Goal: Task Accomplishment & Management: Complete application form

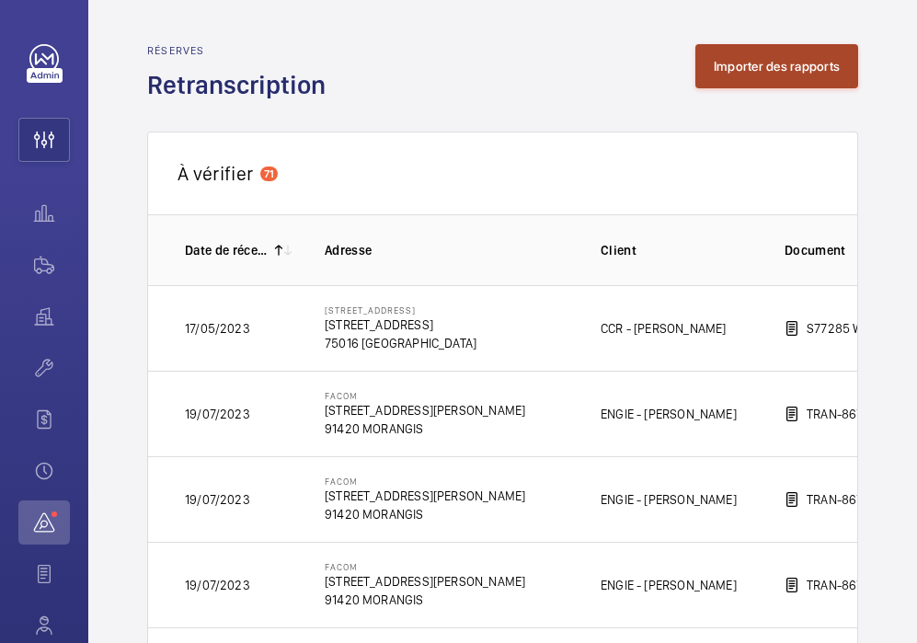
click at [766, 86] on button "Importer des rapports" at bounding box center [776, 66] width 163 height 44
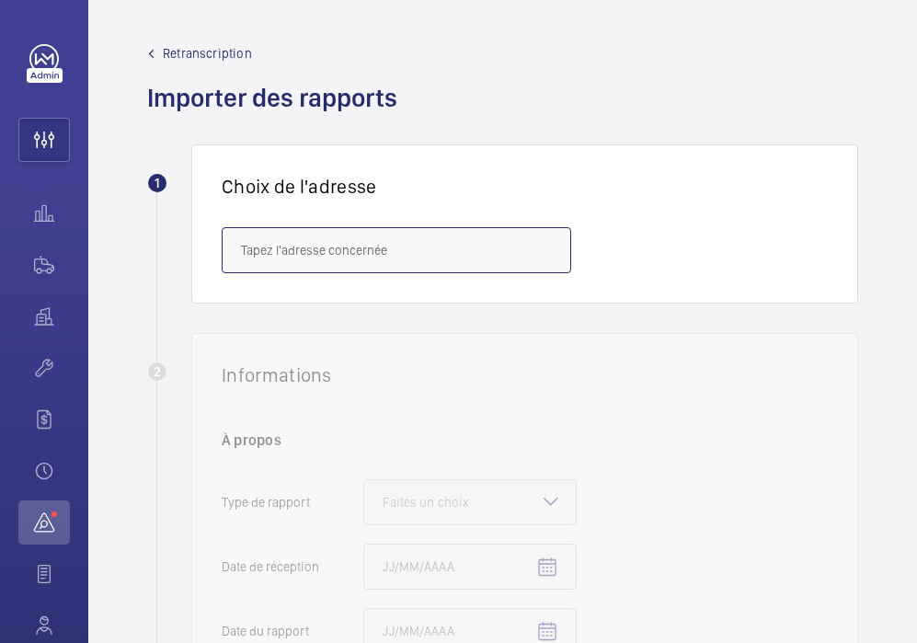
click at [275, 236] on input "text" at bounding box center [396, 250] width 349 height 46
paste input "[STREET_ADDRESS]"
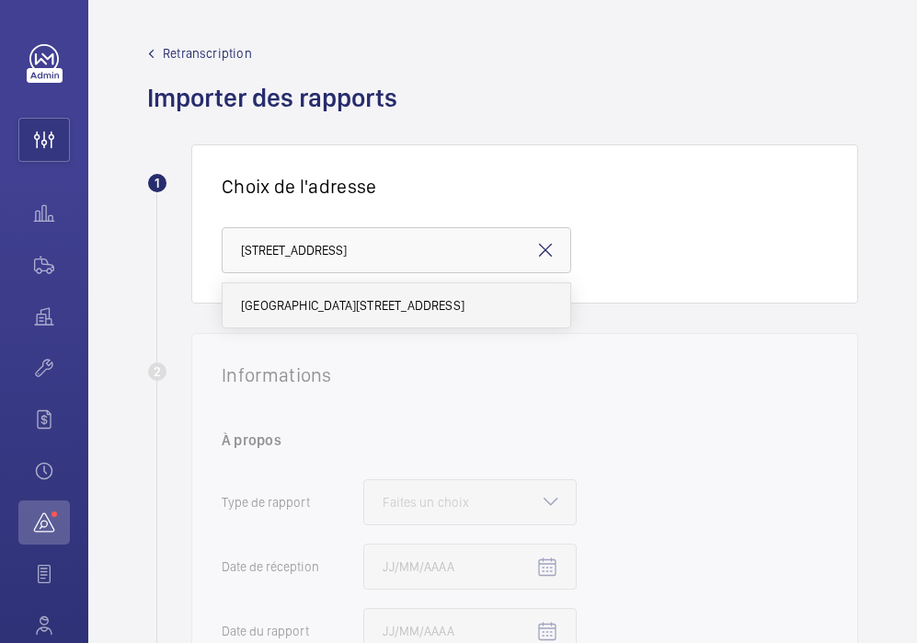
click at [285, 303] on span "[GEOGRAPHIC_DATA][STREET_ADDRESS]" at bounding box center [352, 305] width 223 height 18
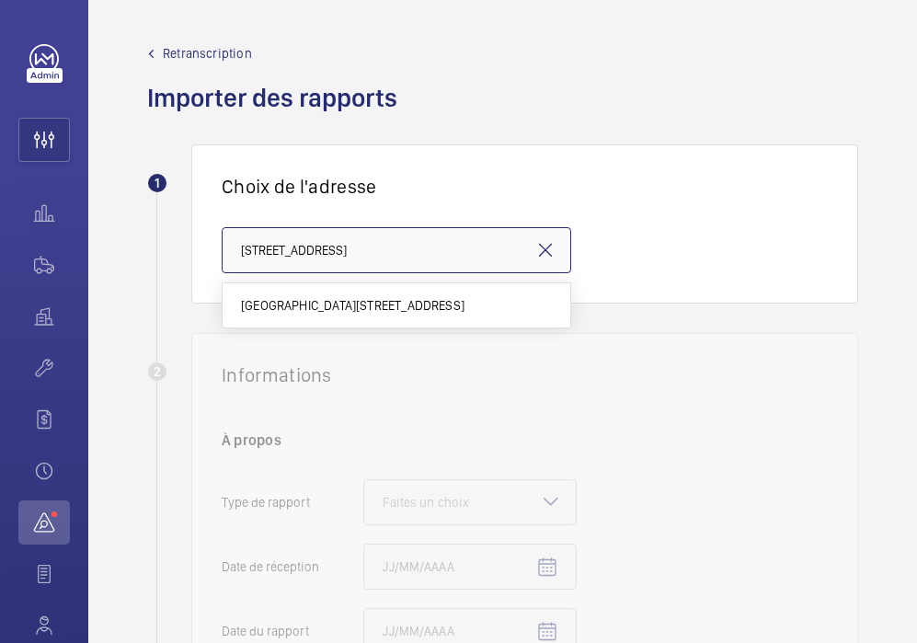
type input "[GEOGRAPHIC_DATA][STREET_ADDRESS]"
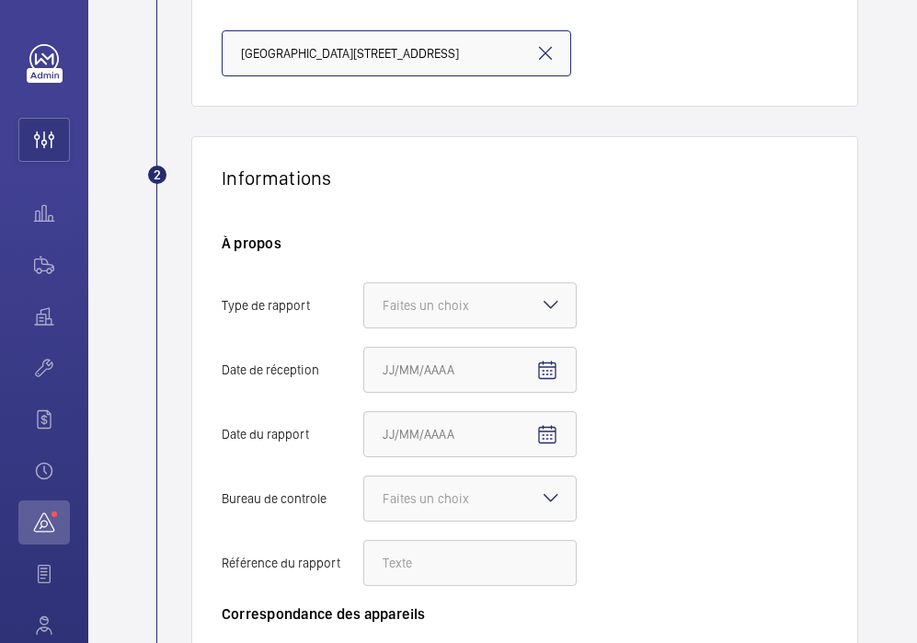
scroll to position [226, 0]
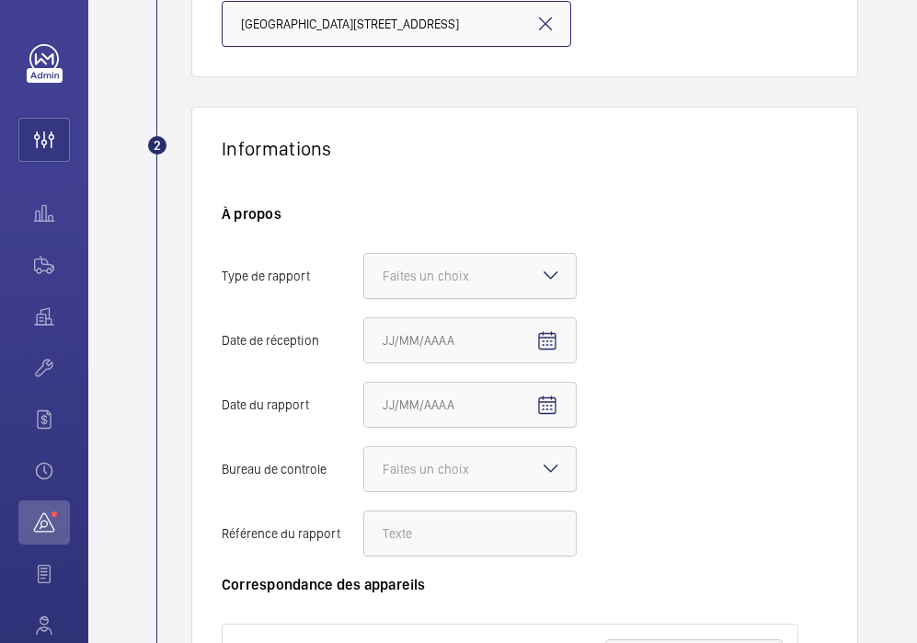
click at [494, 270] on div "Faites un choix" at bounding box center [449, 276] width 132 height 18
click at [364, 270] on input "Type de rapport Faites un choix" at bounding box center [364, 276] width 0 height 44
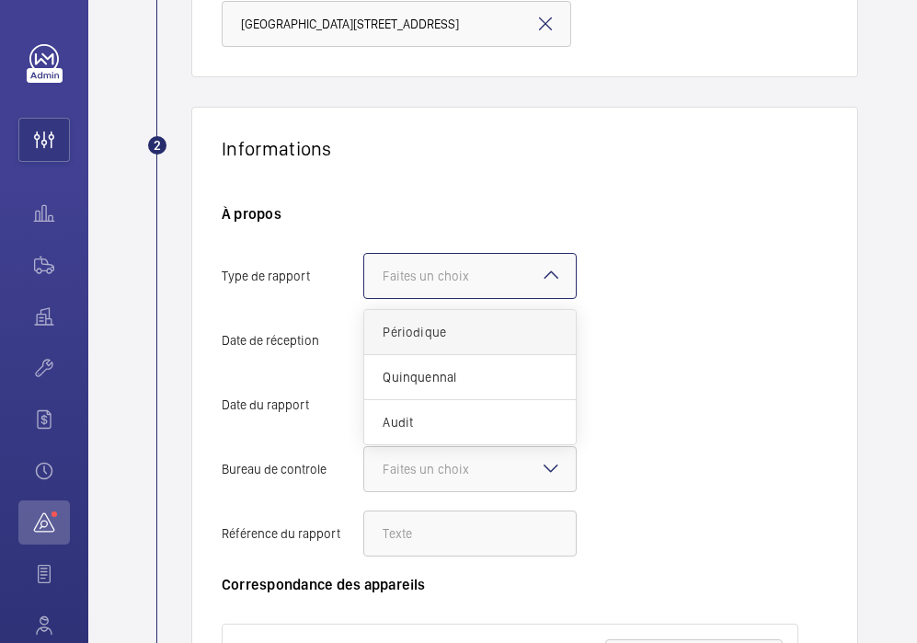
click at [470, 324] on span "Périodique" at bounding box center [470, 332] width 175 height 18
click at [364, 298] on input "Type de rapport Faites un choix Périodique Quinquennal Audit" at bounding box center [364, 276] width 0 height 44
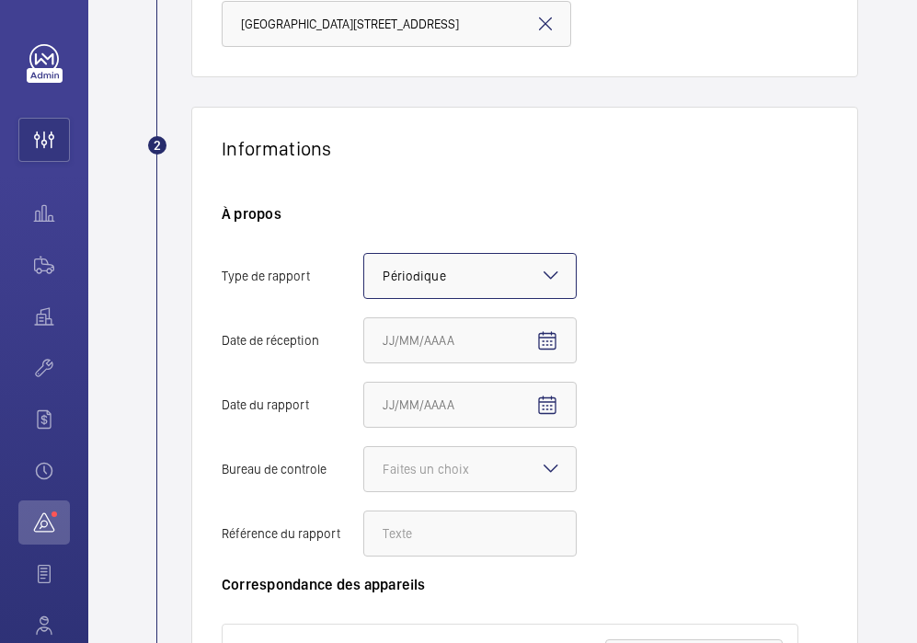
click at [528, 282] on div at bounding box center [470, 276] width 212 height 44
click at [364, 282] on input "Type de rapport Faites un choix × Périodique ×" at bounding box center [364, 276] width 0 height 44
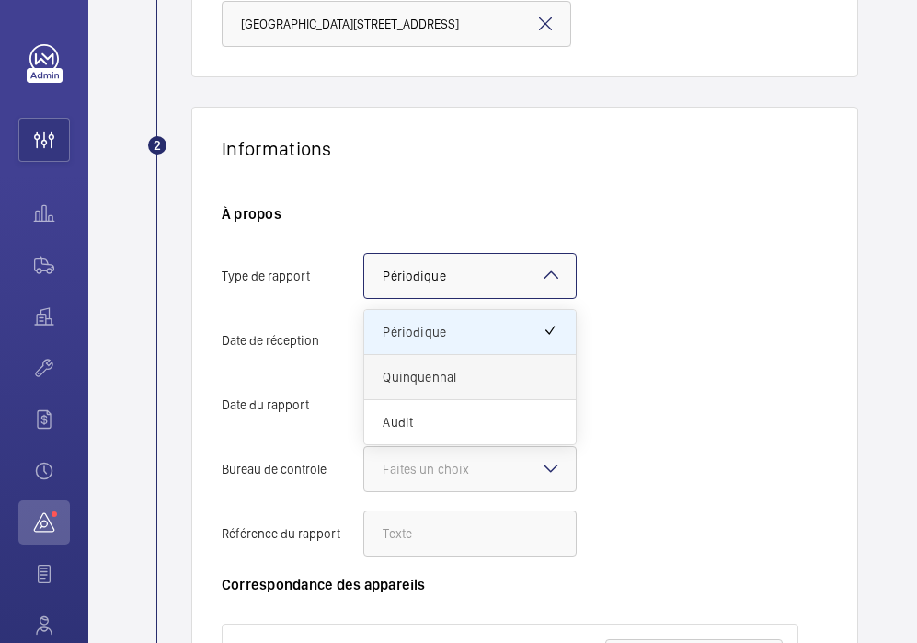
click at [481, 383] on span "Quinquennal" at bounding box center [470, 377] width 175 height 18
click at [364, 298] on input "Type de rapport Faites un choix × Périodique × Périodique Quinquennal Audit" at bounding box center [364, 276] width 0 height 44
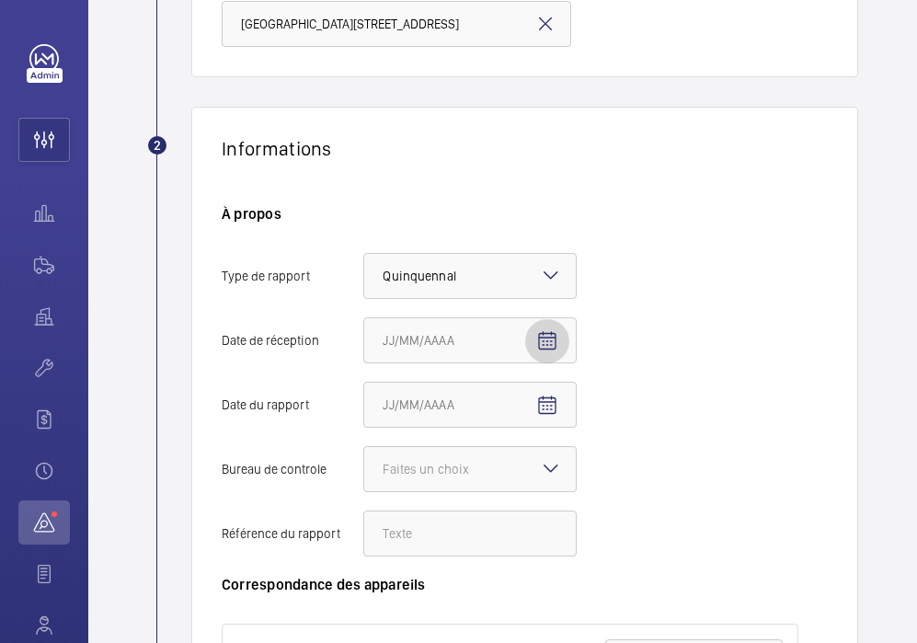
click at [548, 342] on mat-icon "Open calendar" at bounding box center [547, 341] width 22 height 22
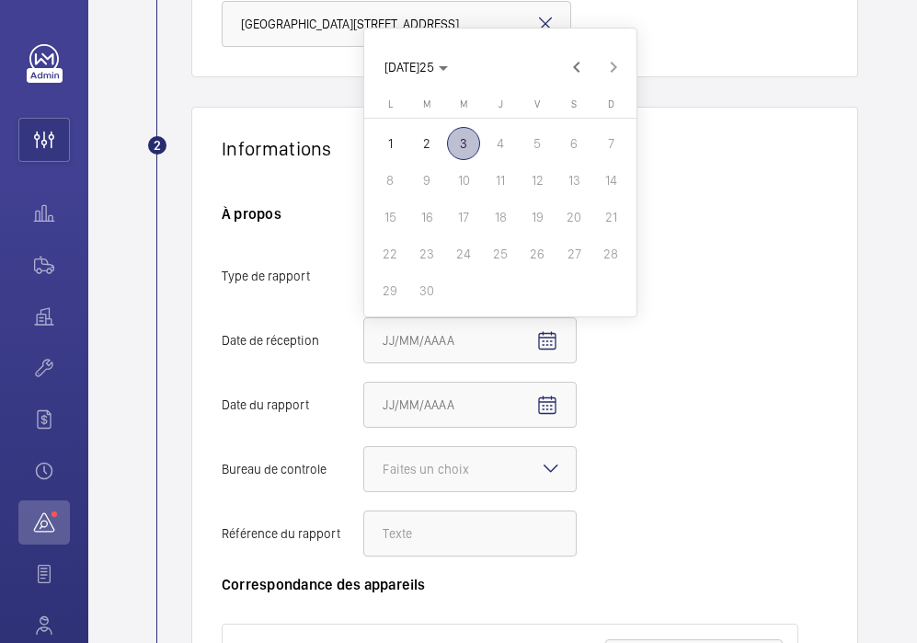
click at [390, 143] on span "1" at bounding box center [389, 143] width 33 height 33
type input "[DATE]25"
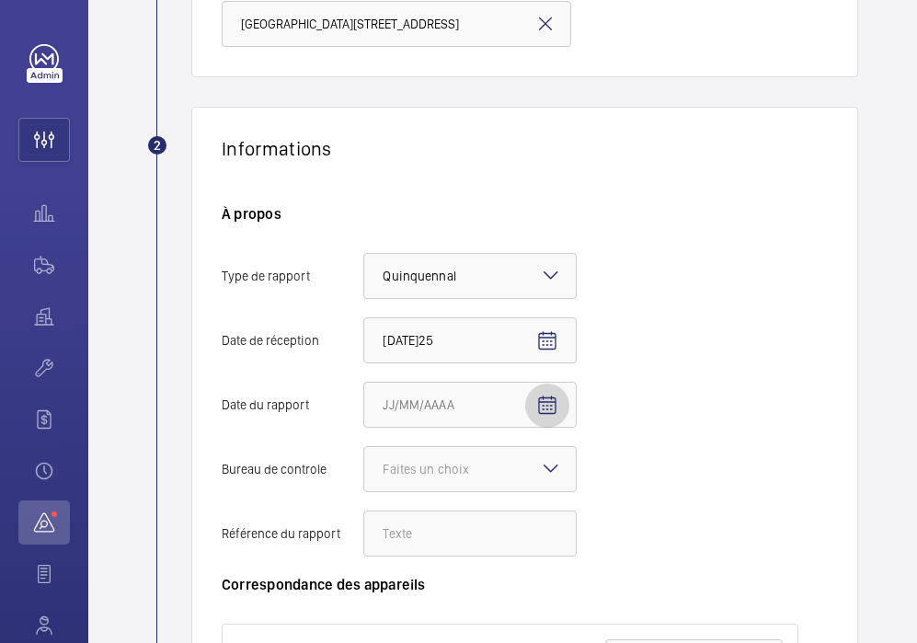
click at [531, 412] on span "Open calendar" at bounding box center [547, 405] width 44 height 44
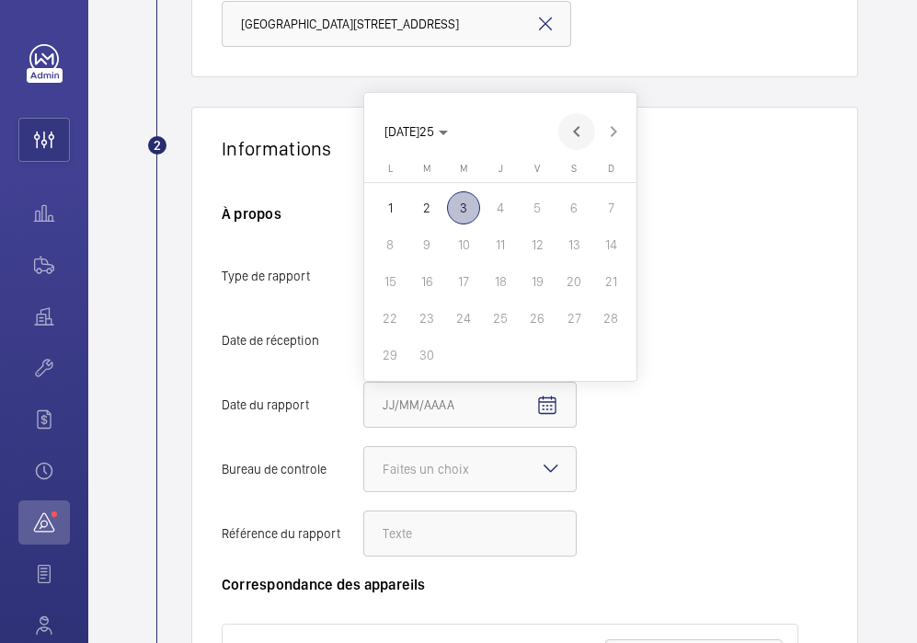
click at [568, 134] on span "Previous month" at bounding box center [576, 131] width 37 height 37
click at [613, 129] on span "Next month" at bounding box center [613, 131] width 37 height 37
click at [578, 131] on span "Previous month" at bounding box center [576, 131] width 37 height 37
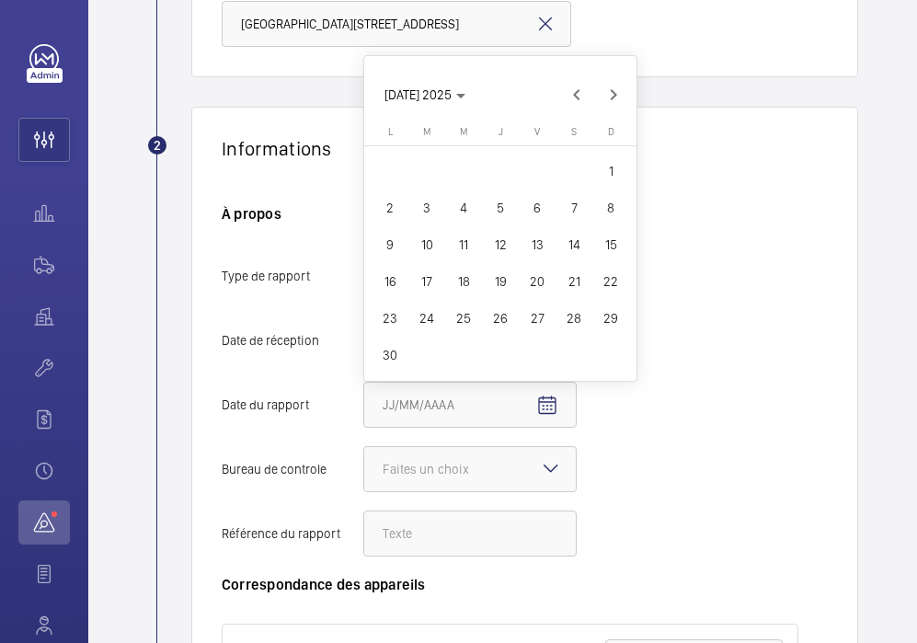
click at [470, 311] on span "25" at bounding box center [463, 318] width 33 height 33
type input "[DATE]025"
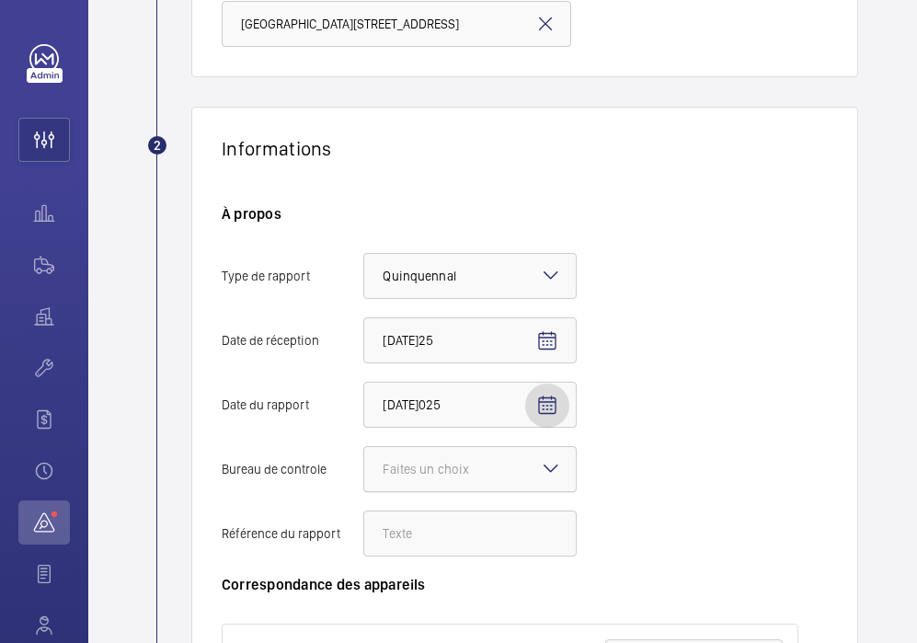
click at [479, 474] on div "Faites un choix" at bounding box center [449, 469] width 132 height 18
click at [364, 474] on input "Bureau de controle Faites un choix" at bounding box center [364, 469] width 0 height 44
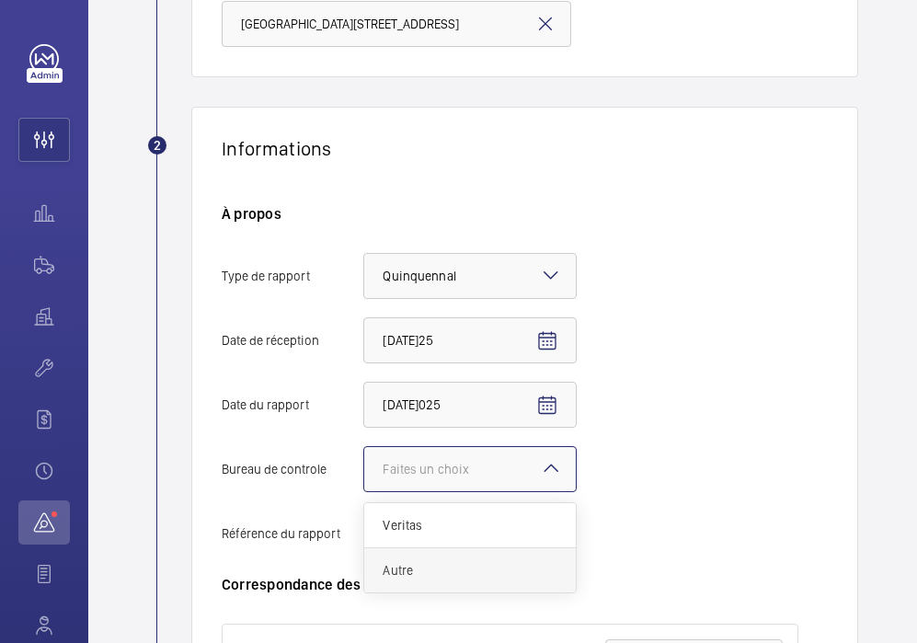
click at [465, 574] on span "Autre" at bounding box center [470, 570] width 175 height 18
click at [364, 491] on input "Bureau de controle Faites un choix Veritas Autre" at bounding box center [364, 469] width 0 height 44
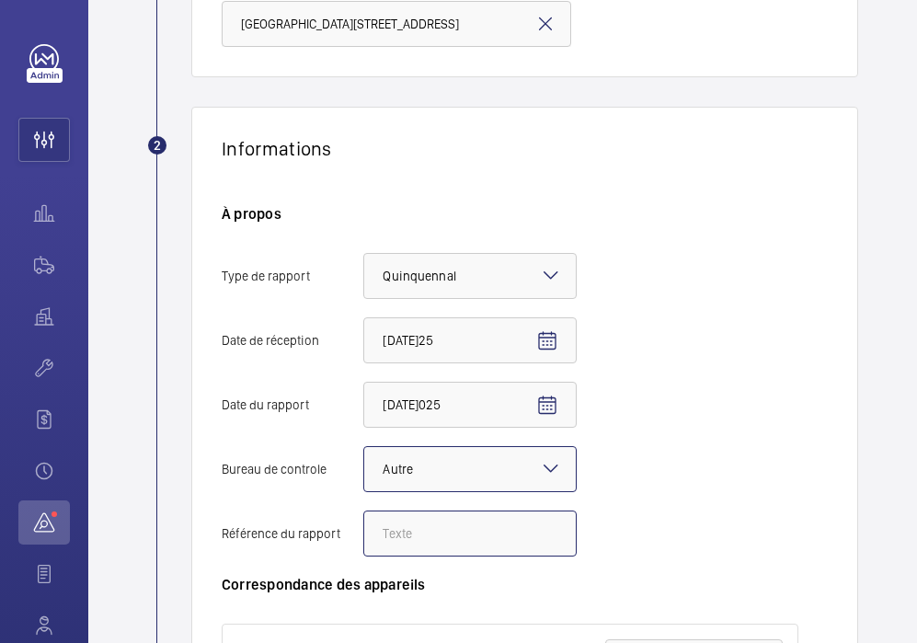
click at [409, 535] on input "Référence du rapport" at bounding box center [469, 533] width 213 height 46
paste input "308917"
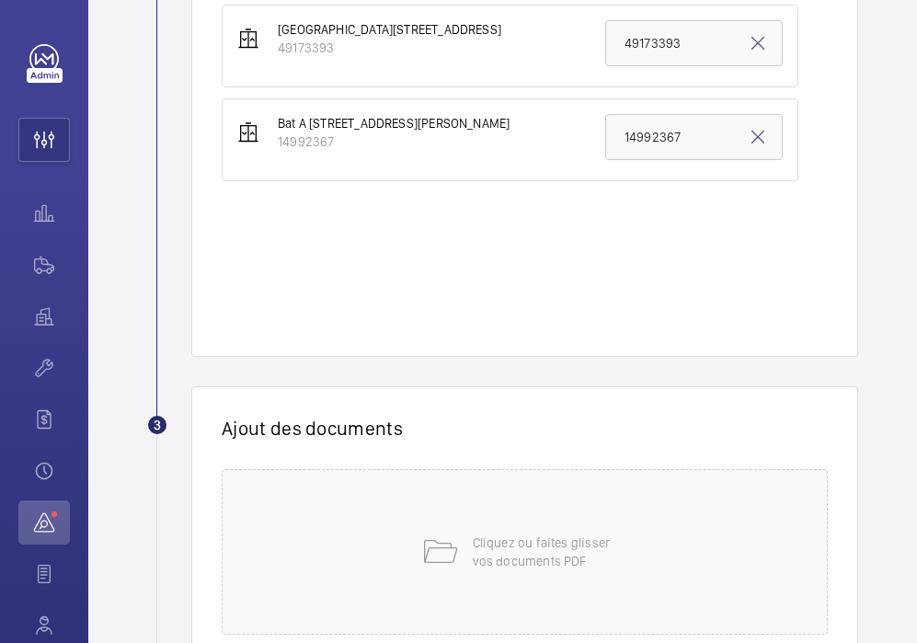
scroll to position [848, 0]
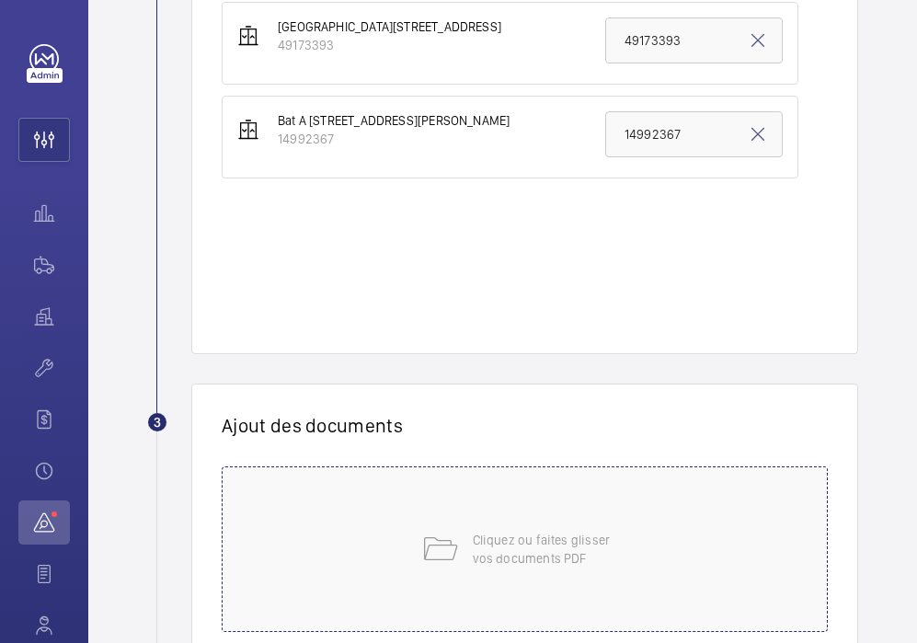
type input "308917"
click at [463, 546] on div "Cliquez ou faites glisser vos documents PDF" at bounding box center [525, 549] width 606 height 166
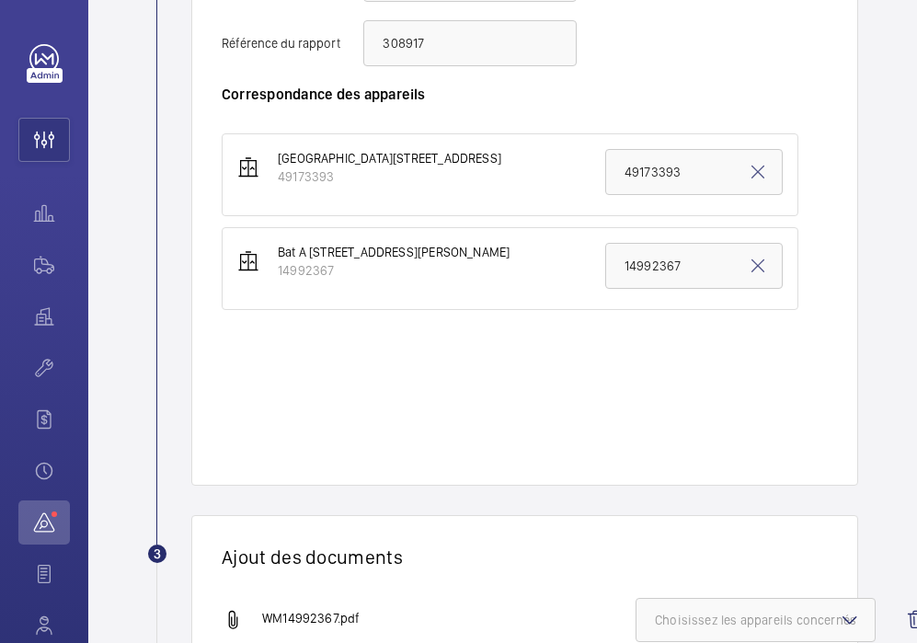
scroll to position [715, 0]
click at [675, 601] on button "Choisissez les appareils concernés" at bounding box center [755, 621] width 240 height 44
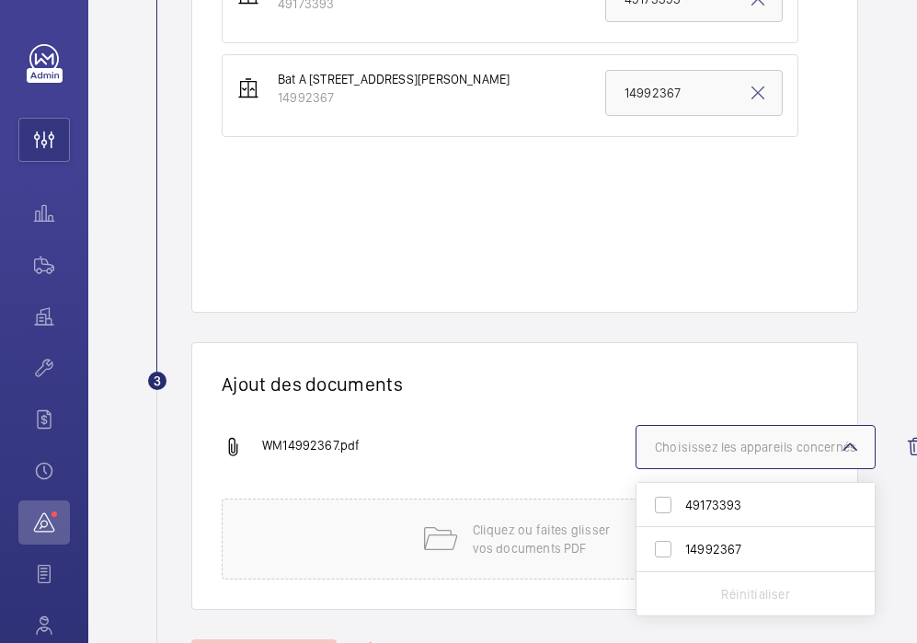
scroll to position [892, 0]
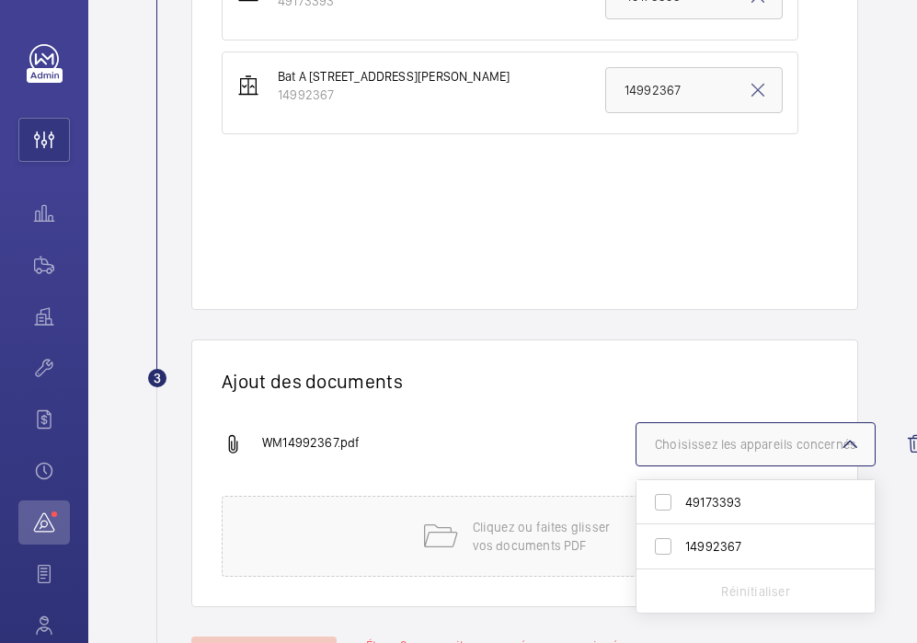
click at [664, 547] on label "14992367" at bounding box center [741, 546] width 211 height 44
click at [664, 547] on input "14992367" at bounding box center [663, 546] width 37 height 37
checkbox input "true"
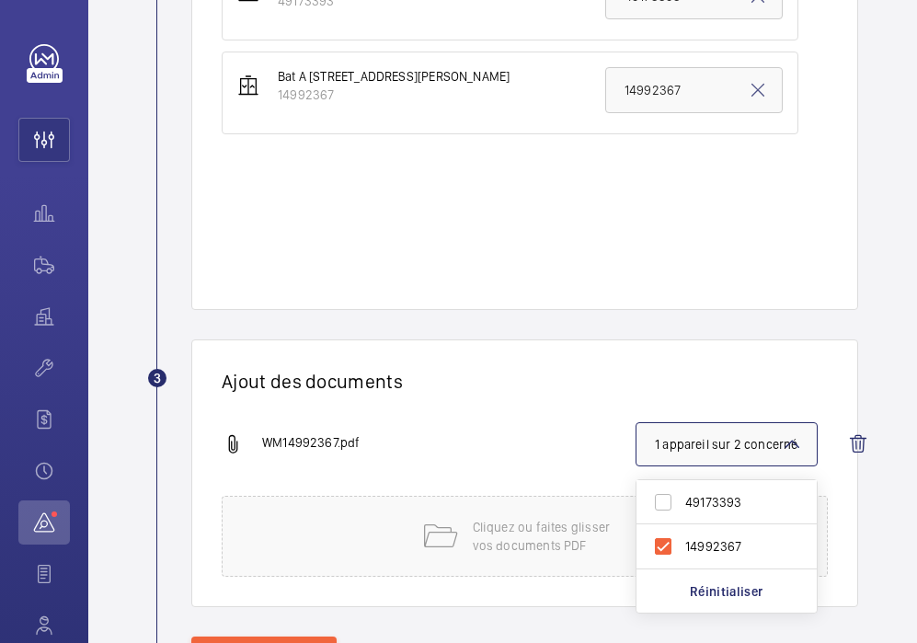
click at [542, 402] on div "Ajout des documents WM14992367.pdf 1 appareil sur 2 concerné 49173393 14992367 …" at bounding box center [524, 473] width 667 height 268
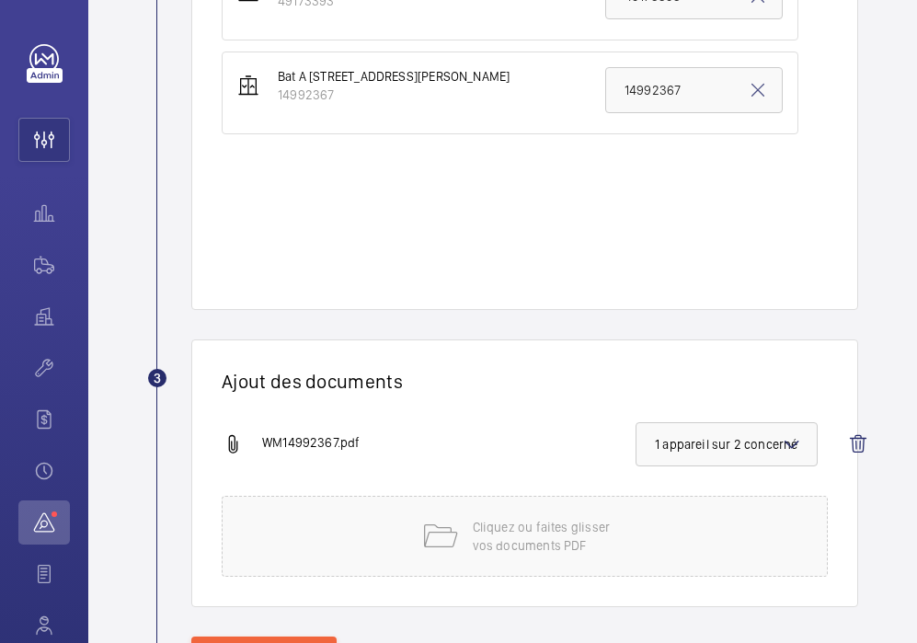
scroll to position [974, 0]
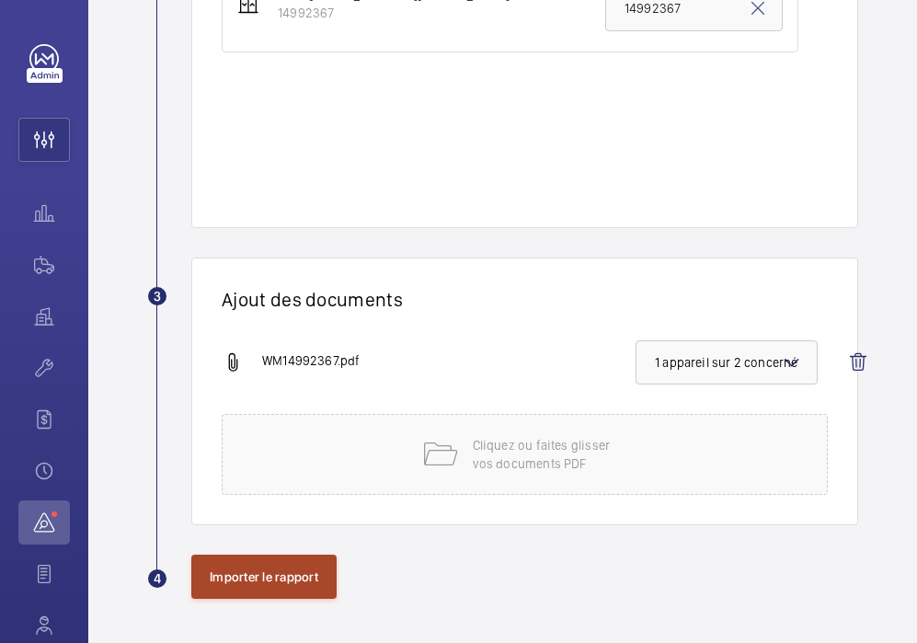
click at [269, 586] on button "Importer le rapport" at bounding box center [263, 577] width 145 height 44
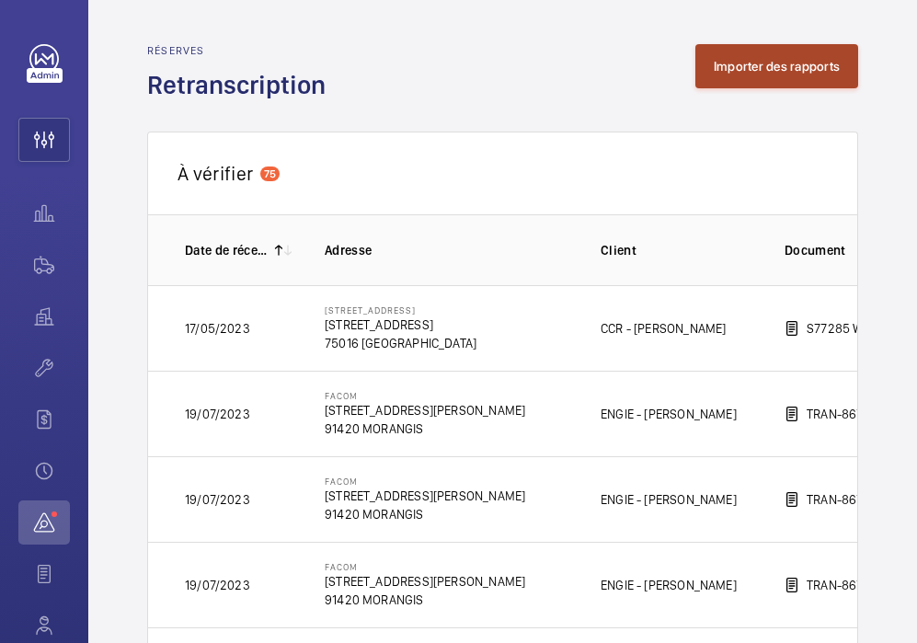
click at [758, 74] on button "Importer des rapports" at bounding box center [776, 66] width 163 height 44
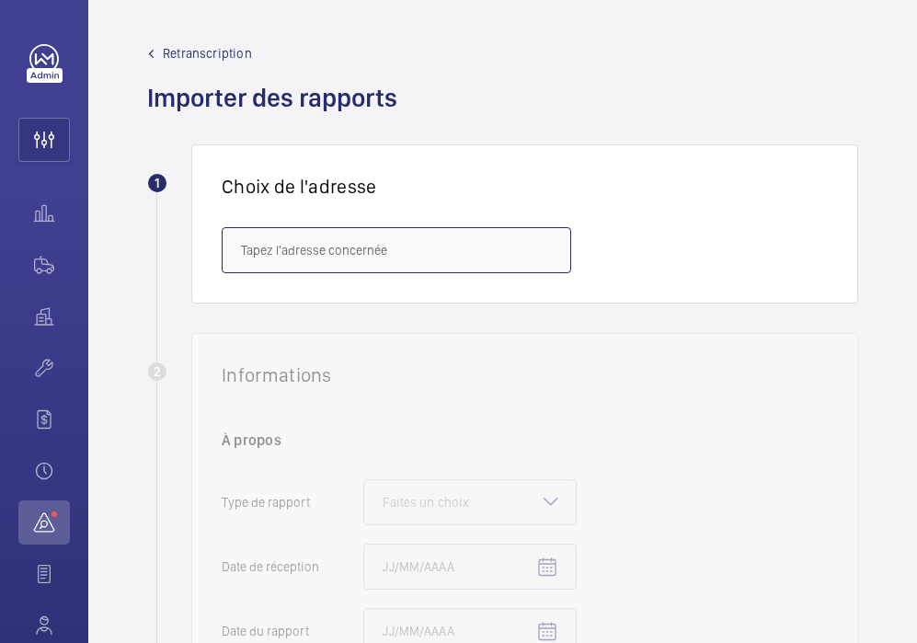
click at [342, 254] on input "text" at bounding box center [396, 250] width 349 height 46
paste input "[STREET_ADDRESS][PERSON_NAME]"
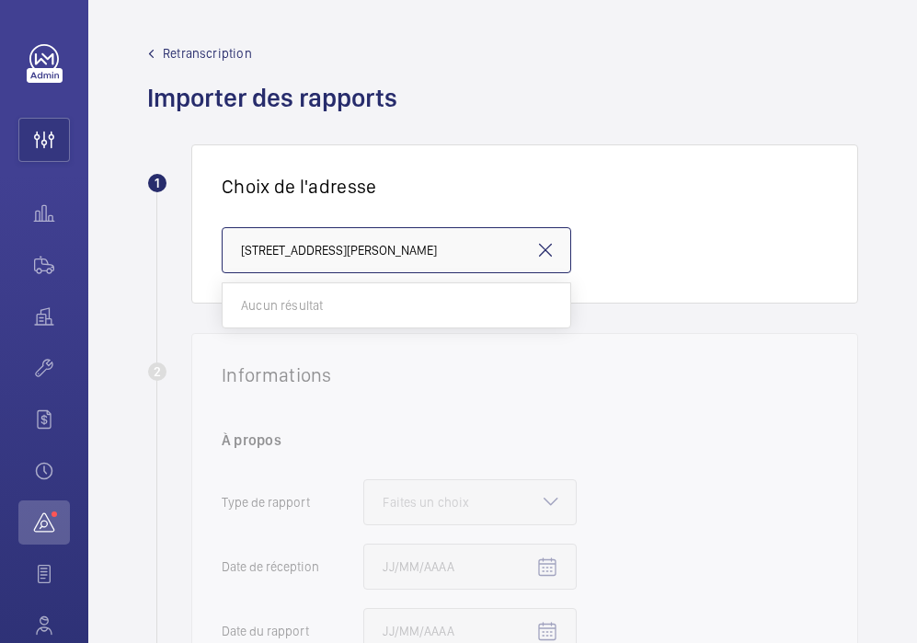
drag, startPoint x: 312, startPoint y: 253, endPoint x: 256, endPoint y: 253, distance: 56.1
click at [256, 253] on input "[STREET_ADDRESS][PERSON_NAME]" at bounding box center [396, 250] width 349 height 46
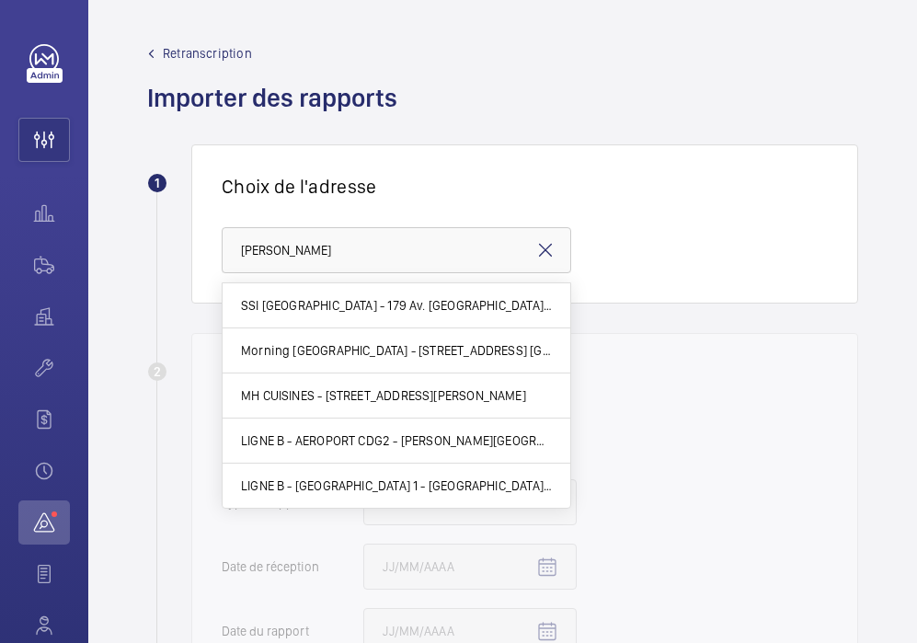
click at [299, 446] on span "LIGNE B - AEROPORT CDG2 - [PERSON_NAME][GEOGRAPHIC_DATA], [GEOGRAPHIC_DATA]-EN-…" at bounding box center [396, 440] width 311 height 18
type input "LIGNE B - AEROPORT CDG2 - [PERSON_NAME][GEOGRAPHIC_DATA], [GEOGRAPHIC_DATA]-EN-…"
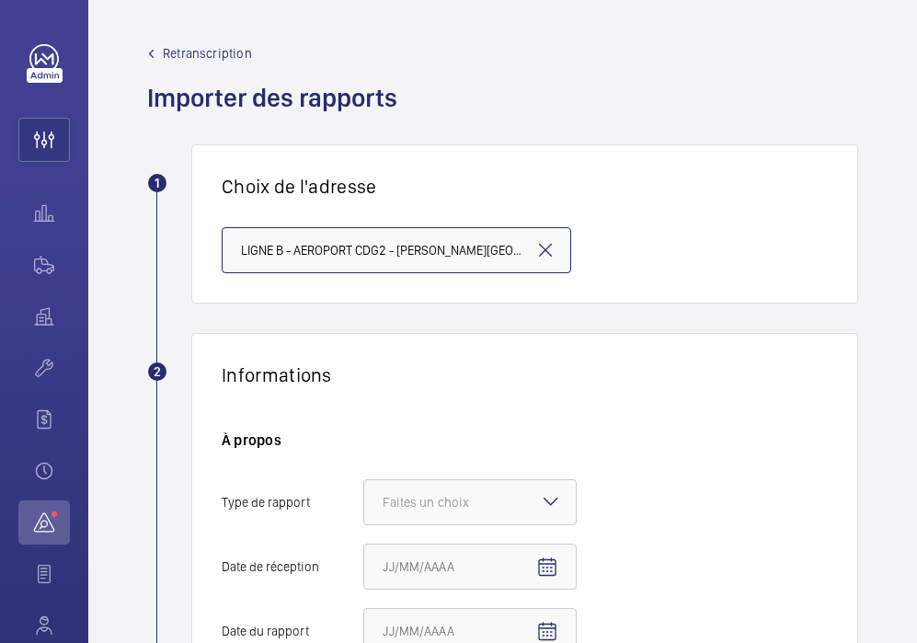
click at [558, 257] on input "LIGNE B - AEROPORT CDG2 - [PERSON_NAME][GEOGRAPHIC_DATA], [GEOGRAPHIC_DATA]-EN-…" at bounding box center [396, 250] width 349 height 46
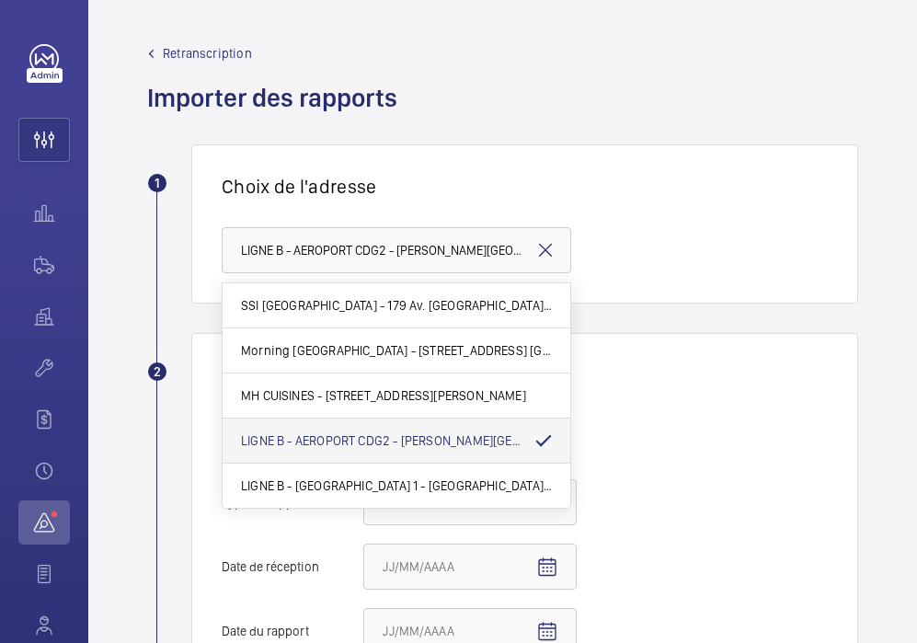
click at [550, 251] on mat-icon at bounding box center [545, 250] width 22 height 22
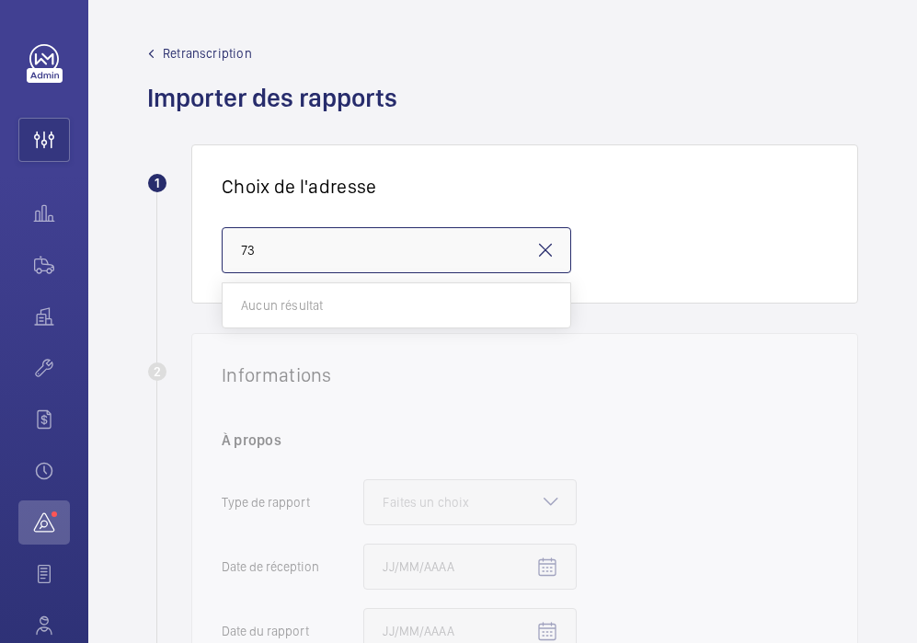
type input "73"
click at [550, 251] on mat-icon at bounding box center [545, 250] width 22 height 22
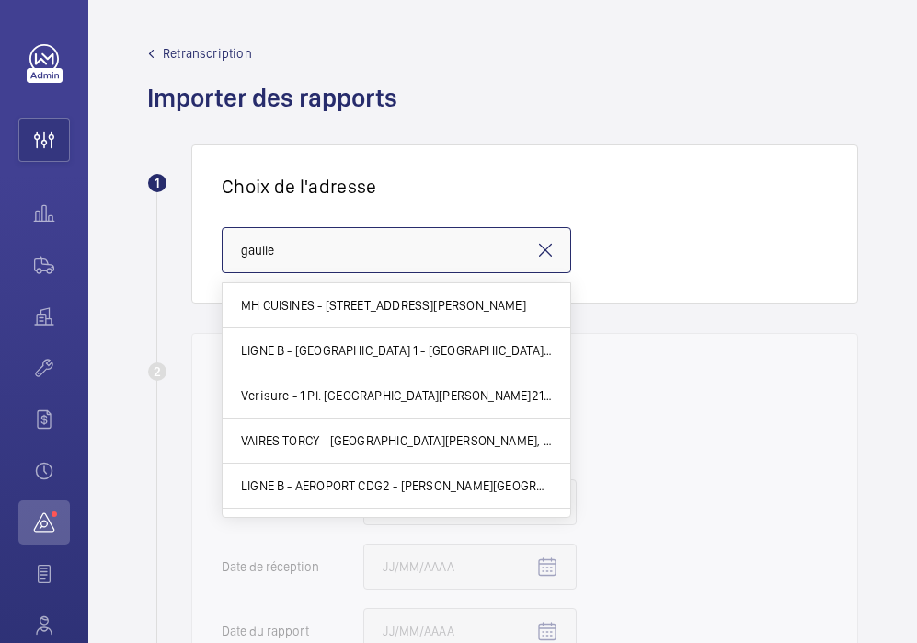
scroll to position [306, 0]
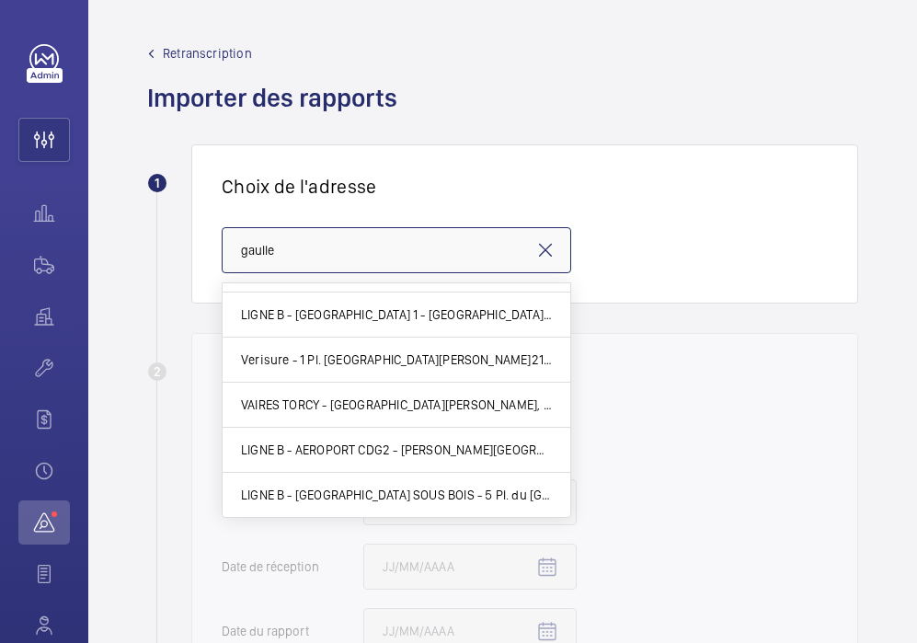
drag, startPoint x: 299, startPoint y: 240, endPoint x: 289, endPoint y: 248, distance: 13.1
click at [289, 248] on input "gaulle" at bounding box center [396, 250] width 349 height 46
paste input "[STREET_ADDRESS]"
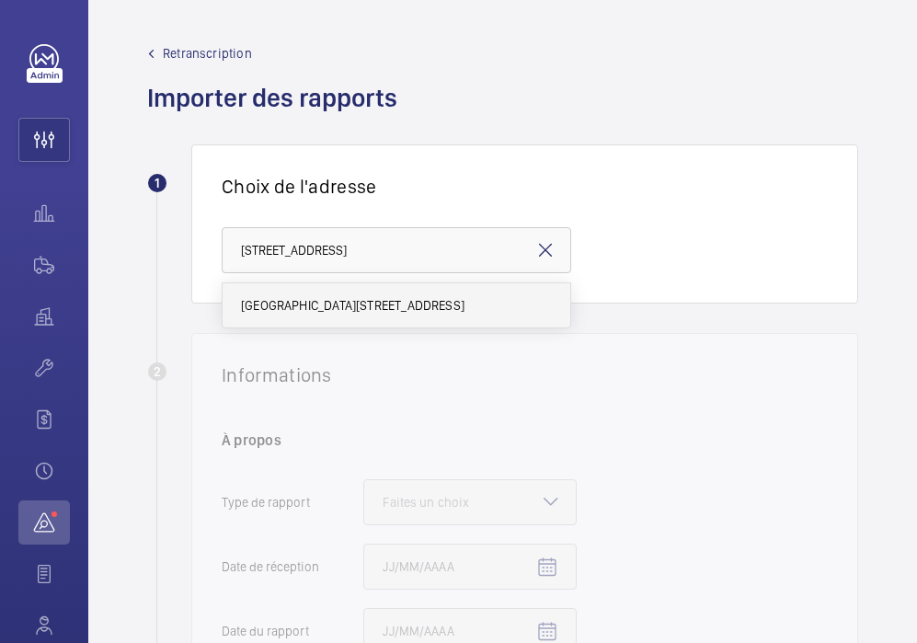
click at [303, 308] on span "[GEOGRAPHIC_DATA][STREET_ADDRESS]" at bounding box center [352, 305] width 223 height 18
type input "[GEOGRAPHIC_DATA][STREET_ADDRESS]"
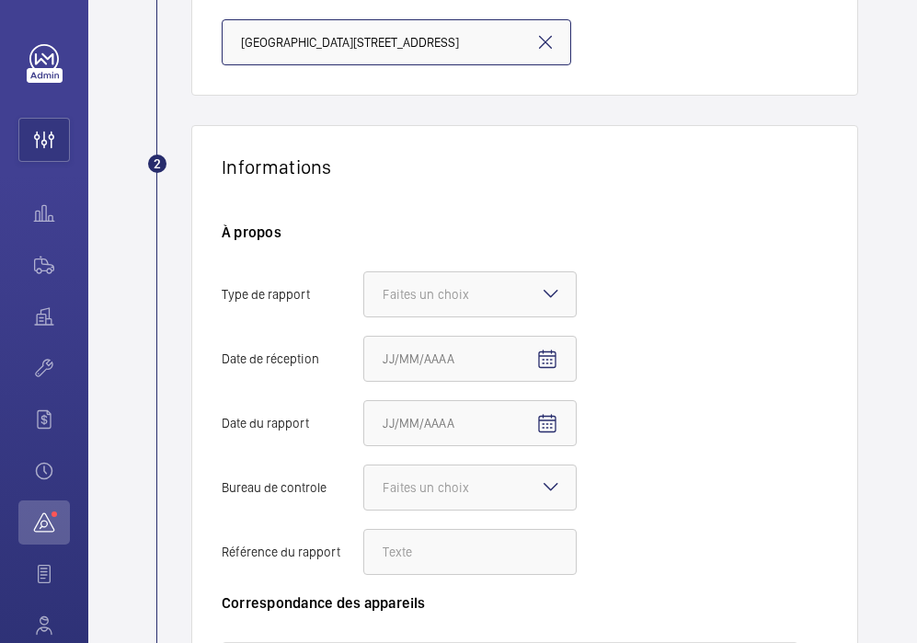
scroll to position [215, 0]
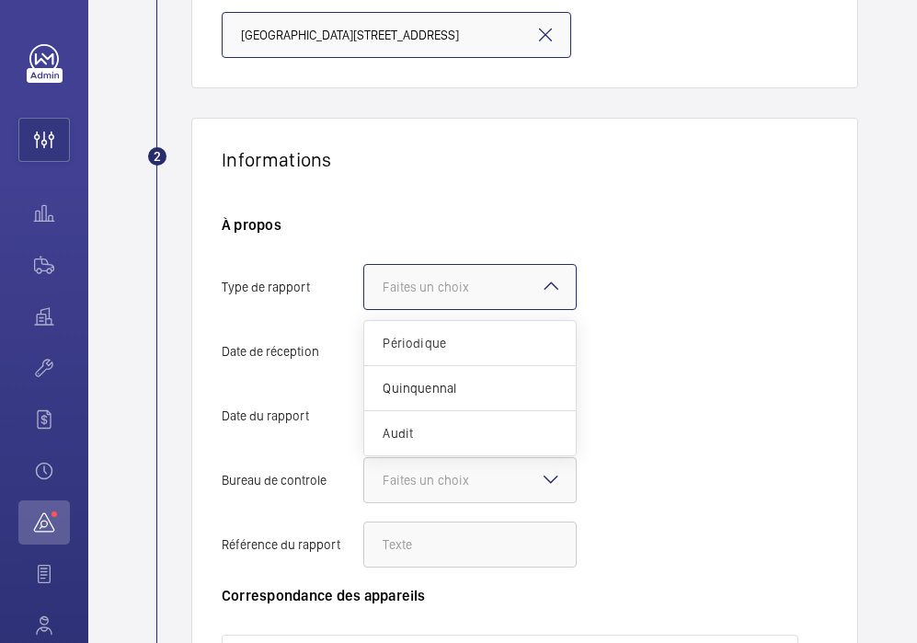
click at [431, 292] on div "Faites un choix" at bounding box center [449, 287] width 132 height 18
click at [364, 292] on input "Type de rapport Faites un choix Périodique Quinquennal Audit" at bounding box center [364, 287] width 0 height 44
click at [421, 397] on div "Quinquennal" at bounding box center [470, 388] width 212 height 45
click at [364, 309] on input "Type de rapport Faites un choix Périodique Quinquennal Audit" at bounding box center [364, 287] width 0 height 44
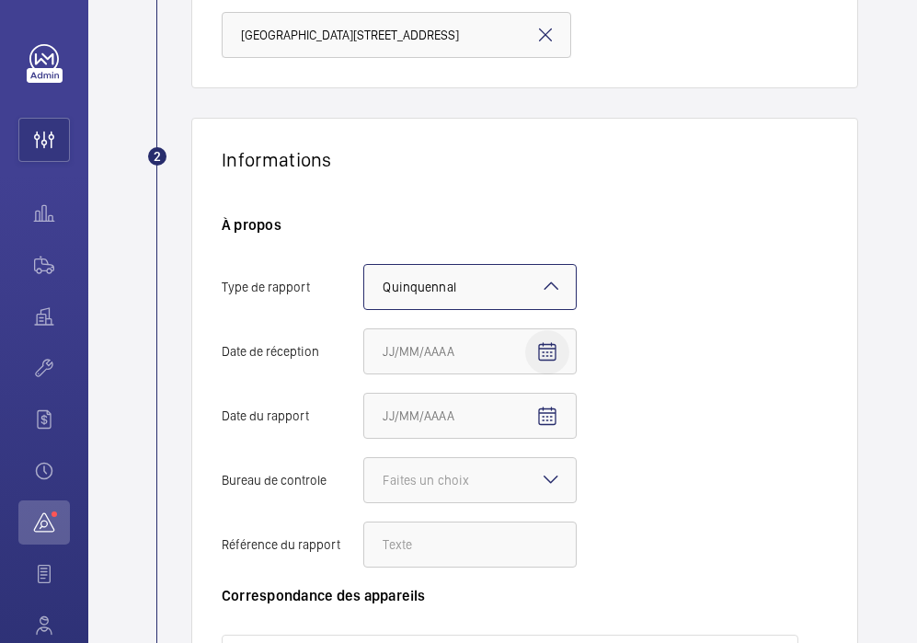
click at [544, 358] on mat-icon "Open calendar" at bounding box center [547, 352] width 22 height 22
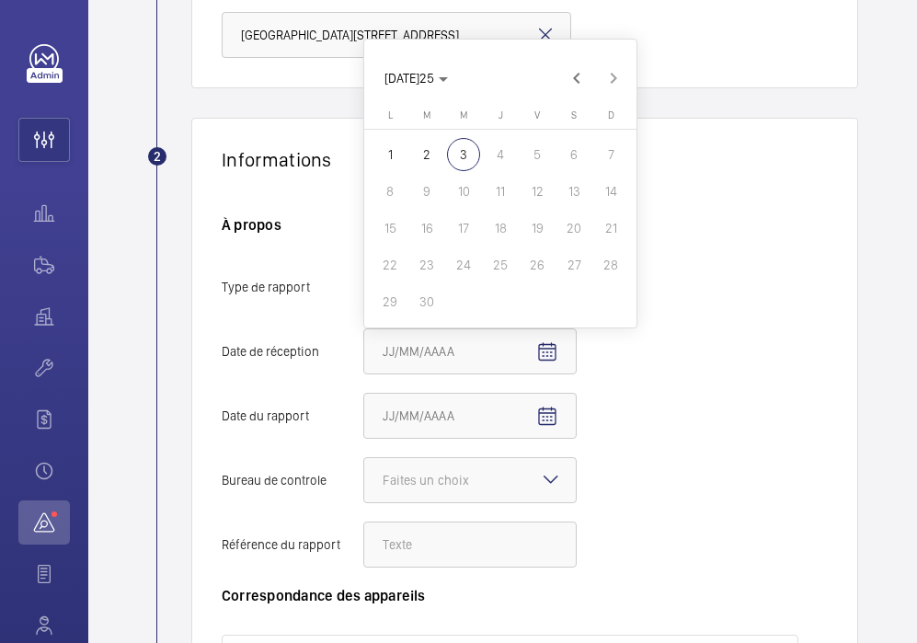
click at [392, 153] on span "1" at bounding box center [389, 154] width 33 height 33
type input "[DATE]25"
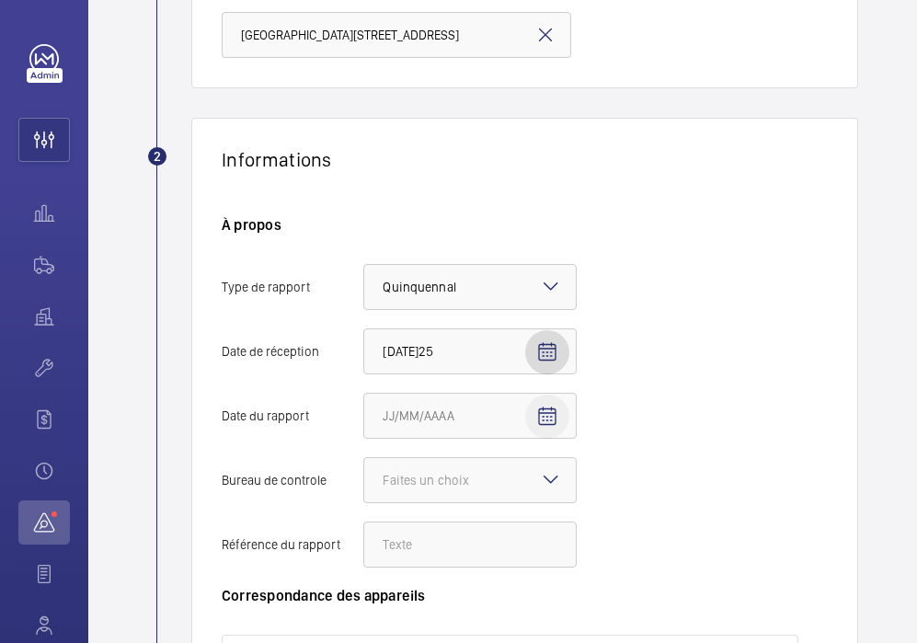
click at [542, 412] on mat-icon "Open calendar" at bounding box center [547, 417] width 22 height 22
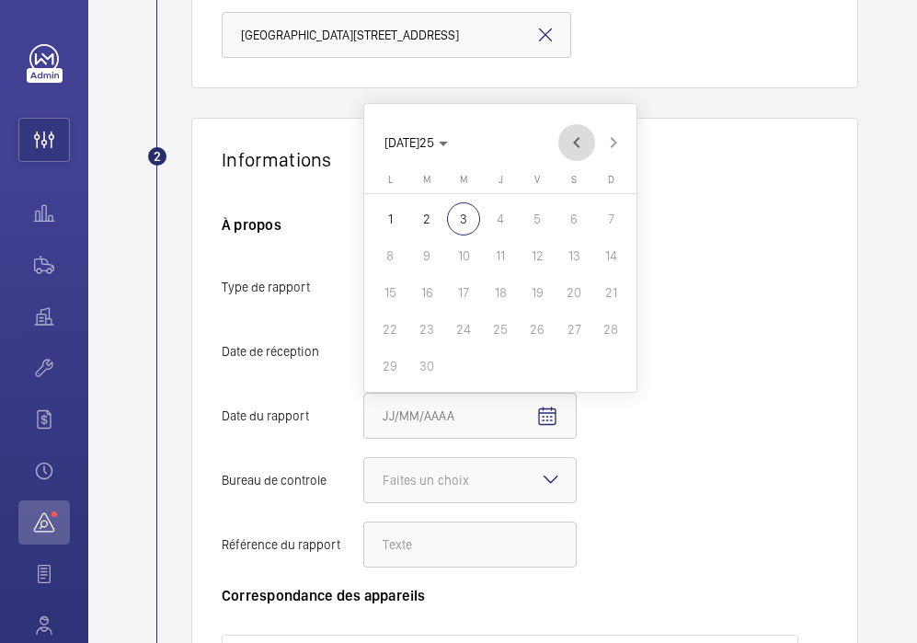
click at [578, 150] on span "Previous month" at bounding box center [576, 142] width 37 height 37
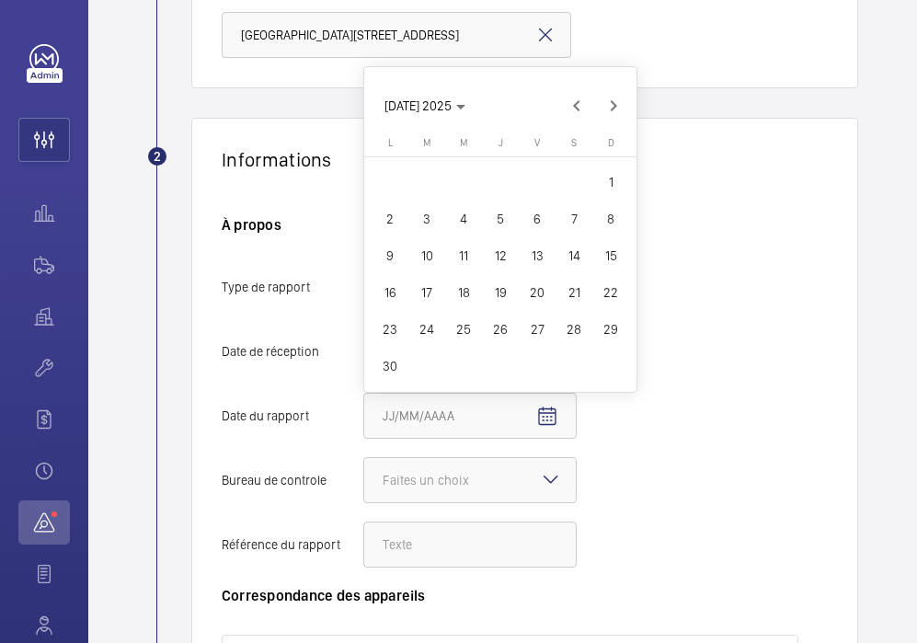
click at [455, 333] on span "25" at bounding box center [463, 329] width 33 height 33
type input "[DATE]025"
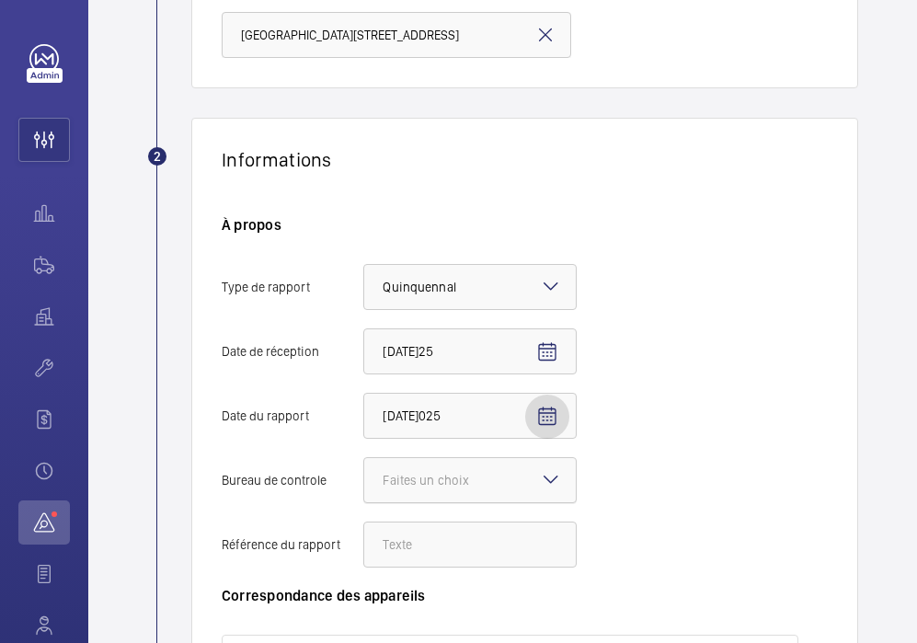
click at [481, 485] on div "Faites un choix" at bounding box center [449, 480] width 132 height 18
click at [364, 485] on input "Bureau de controle Faites un choix" at bounding box center [364, 480] width 0 height 44
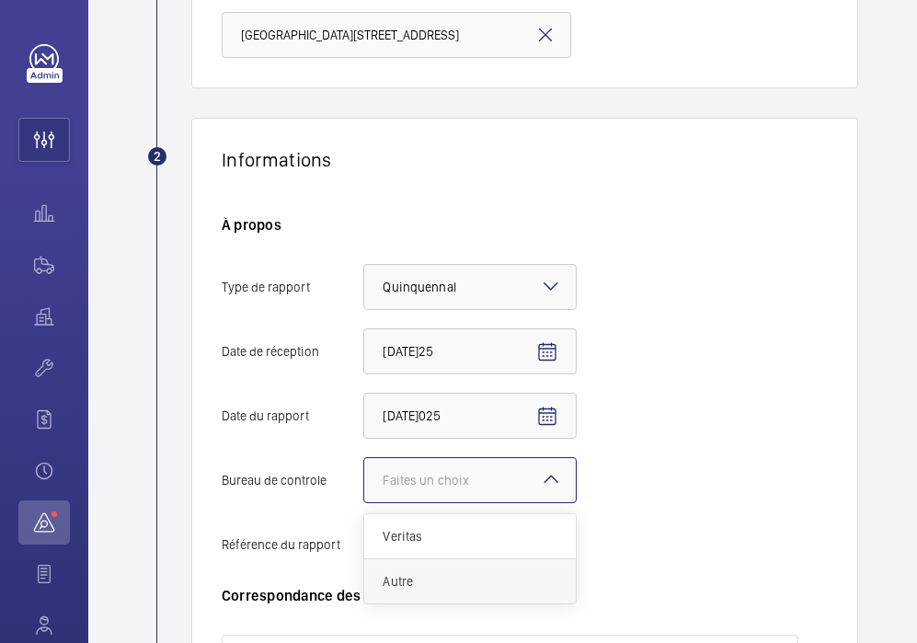
click at [450, 572] on span "Autre" at bounding box center [470, 581] width 175 height 18
click at [364, 502] on input "Bureau de controle Faites un choix Veritas Autre" at bounding box center [364, 480] width 0 height 44
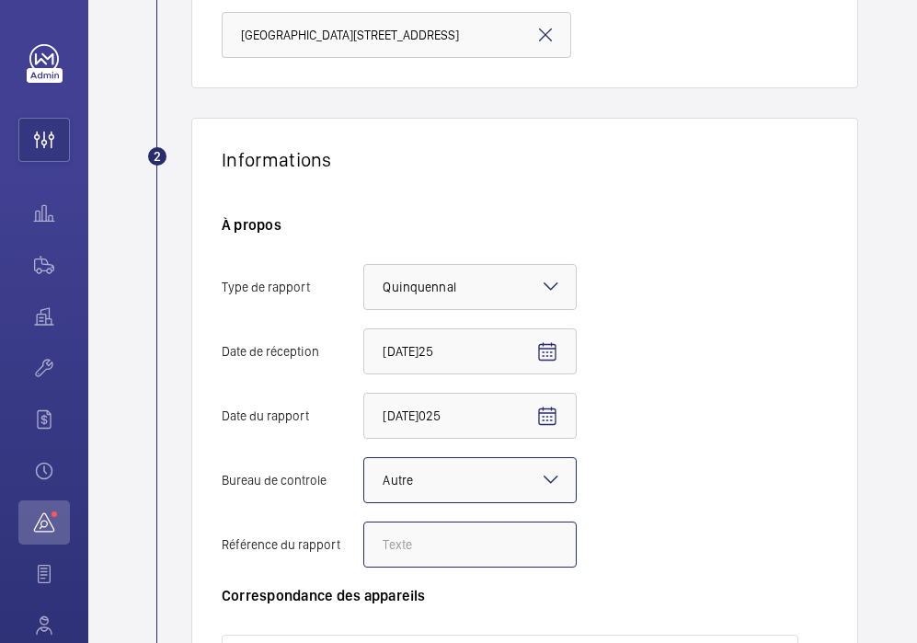
click at [393, 544] on input "Référence du rapport" at bounding box center [469, 544] width 213 height 46
paste input "308914"
type input "308914"
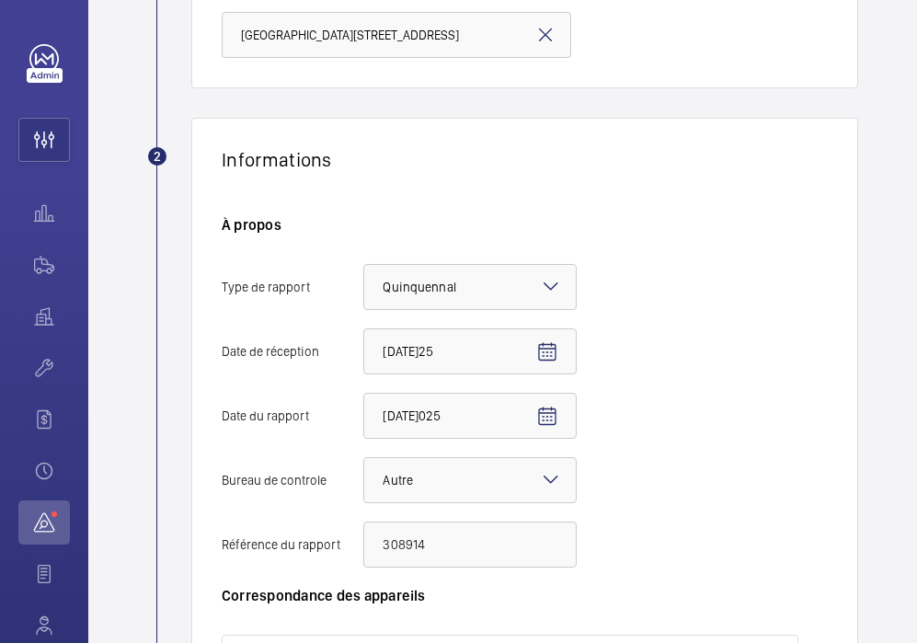
click at [635, 500] on div "À propos Type de rapport Faites un choix × Quinquennal × Date de réceptio[DATE]…" at bounding box center [429, 400] width 414 height 371
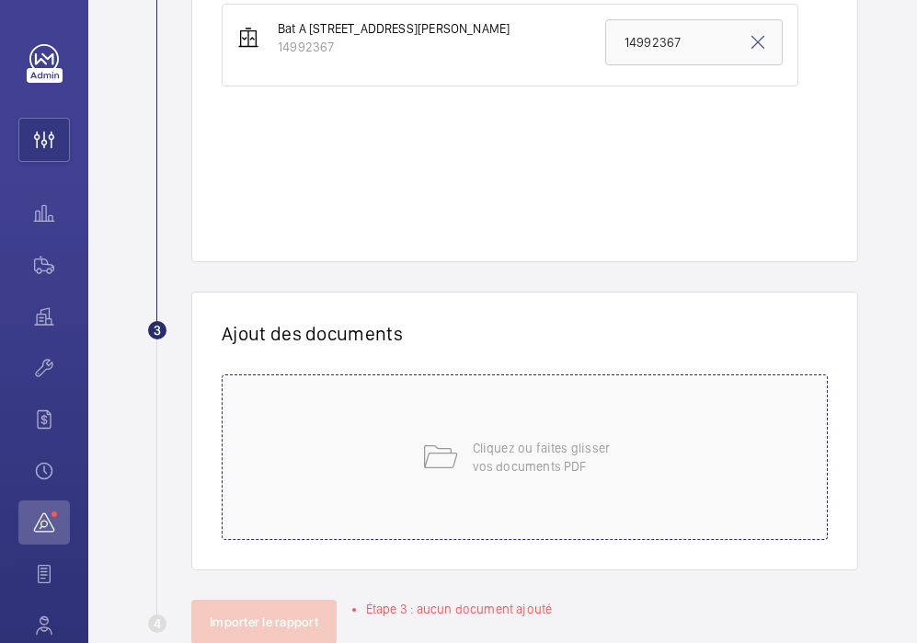
scroll to position [957, 0]
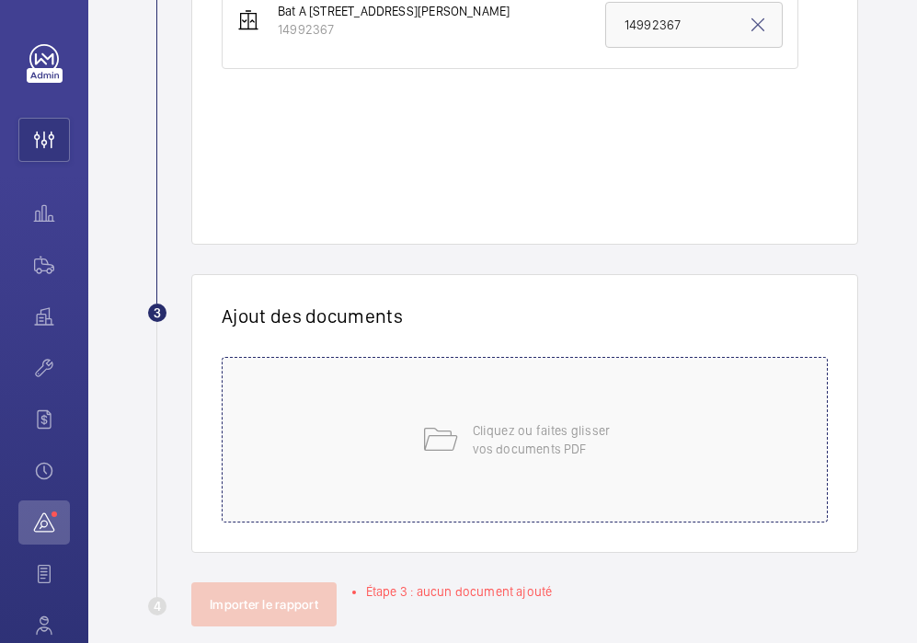
click at [578, 503] on div "Cliquez ou faites glisser vos documents PDF" at bounding box center [525, 440] width 606 height 166
click at [475, 457] on p "Cliquez ou faites glisser vos documents PDF" at bounding box center [551, 439] width 156 height 37
click at [424, 444] on mat-icon at bounding box center [439, 439] width 37 height 37
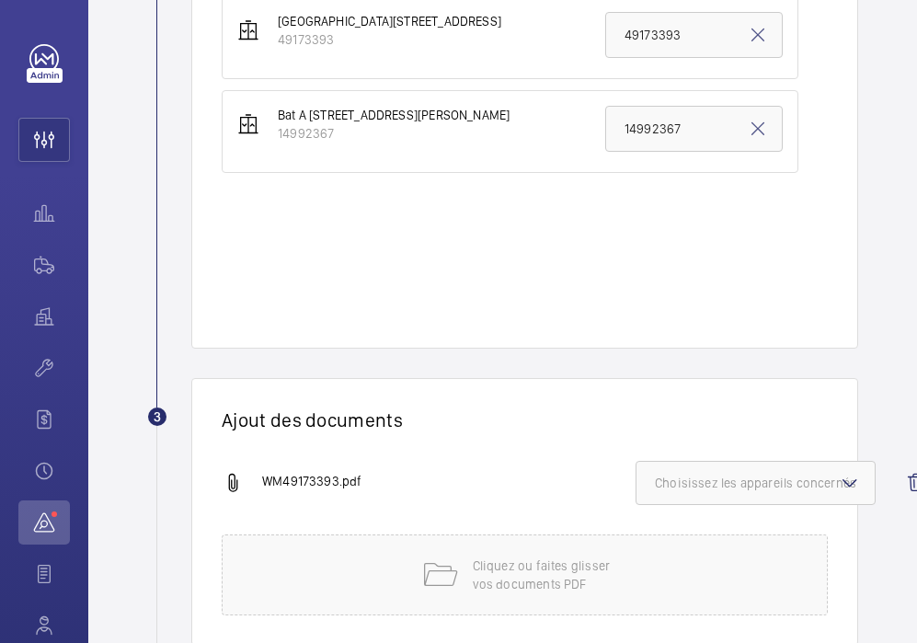
scroll to position [974, 0]
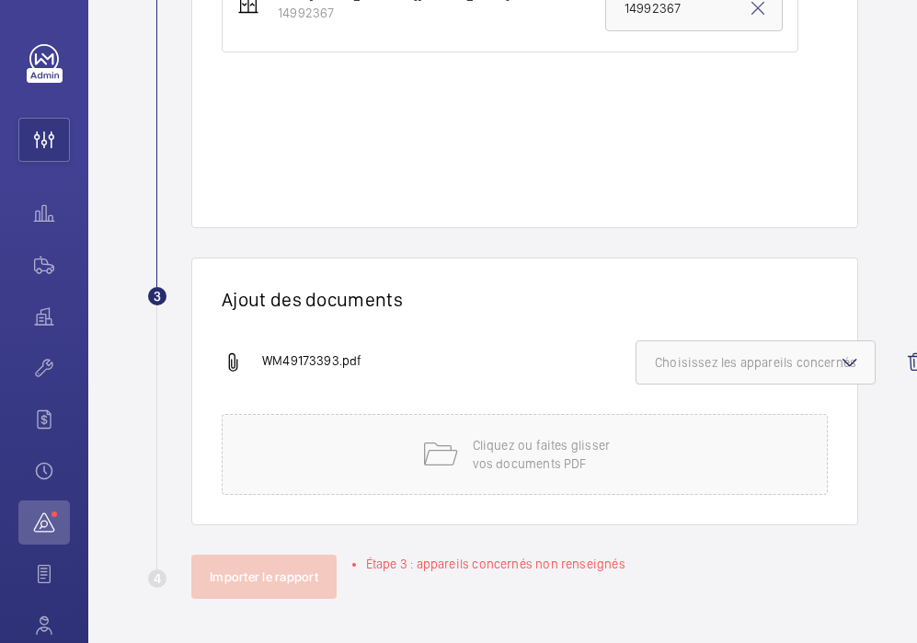
click at [662, 362] on span "Choisissez les appareils concernés" at bounding box center [755, 362] width 201 height 18
click at [681, 418] on label "49173393" at bounding box center [741, 420] width 211 height 44
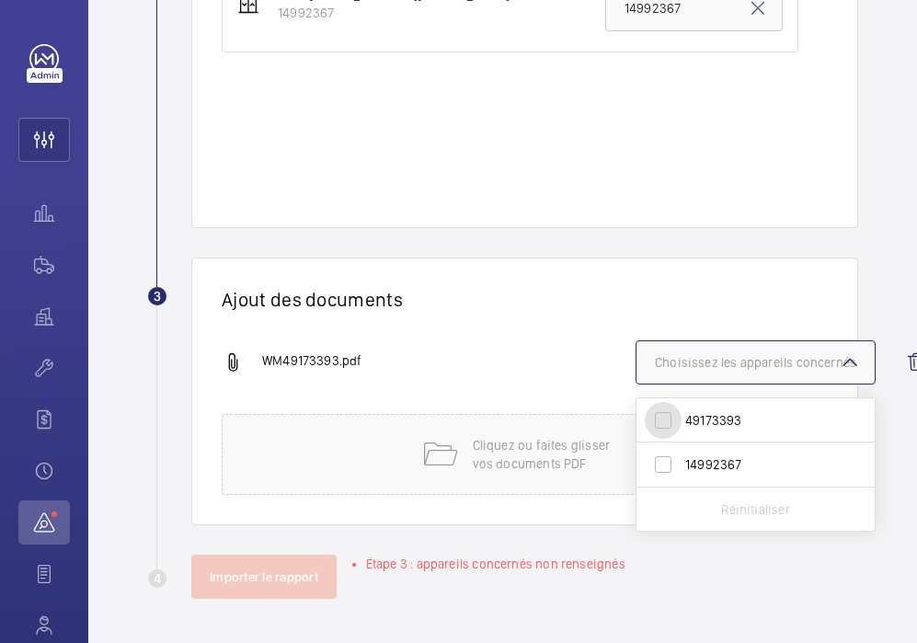
click at [681, 418] on input "49173393" at bounding box center [663, 420] width 37 height 37
checkbox input "true"
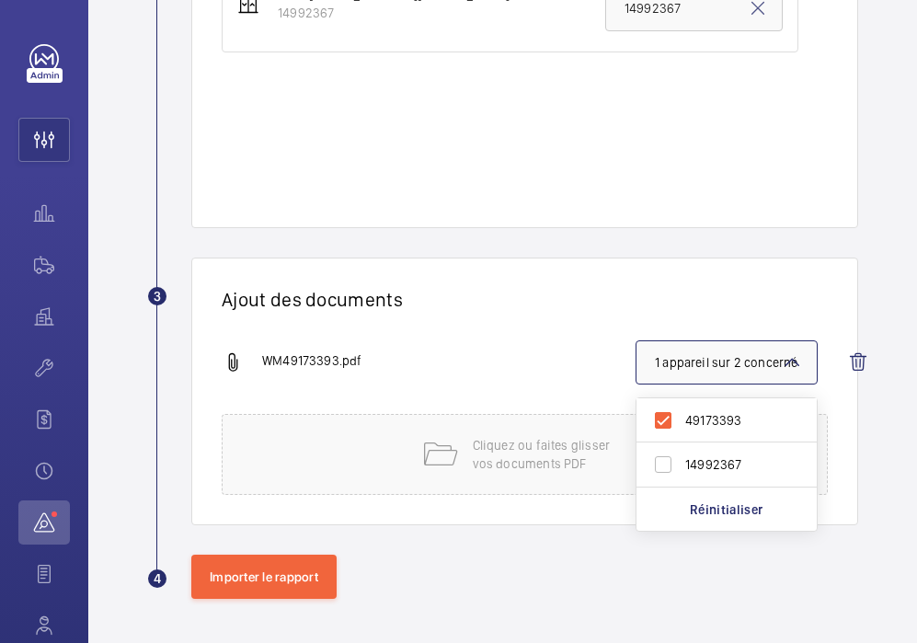
click at [555, 321] on div "Ajout des documents WM49173393.pdf 1 appareil sur 2 concerné 49173393 14992367 …" at bounding box center [524, 391] width 667 height 268
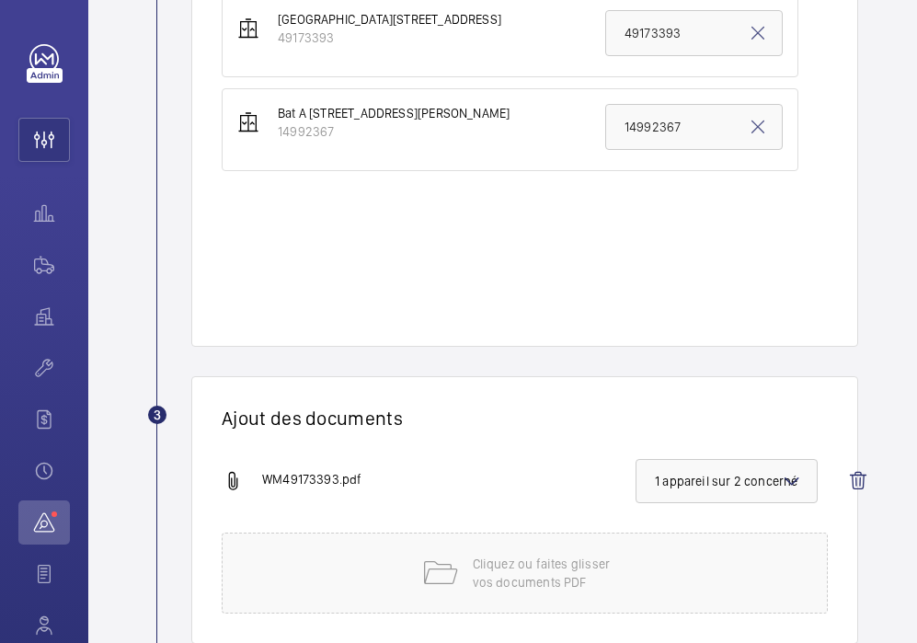
scroll to position [863, 0]
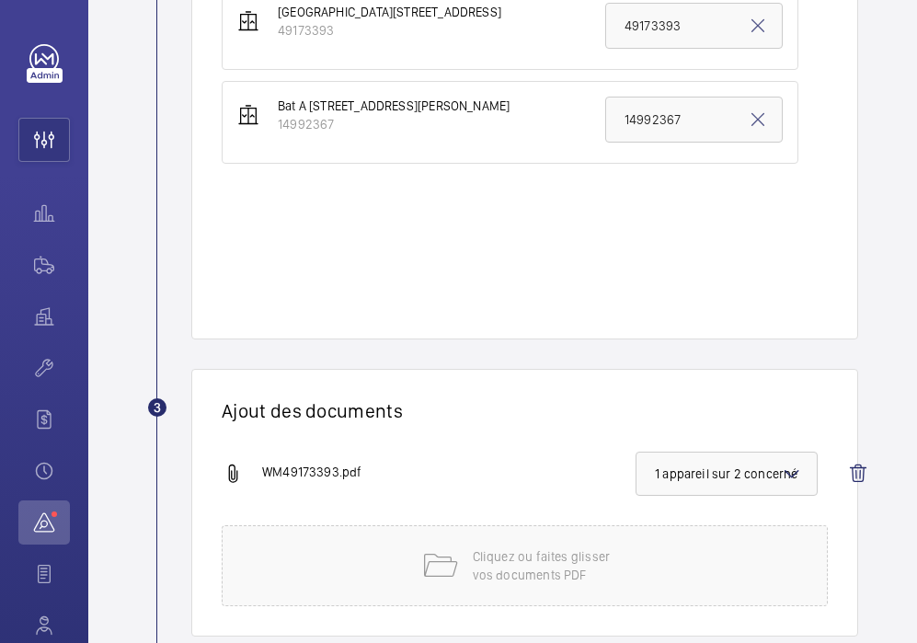
click at [690, 466] on span "1 appareil sur 2 concerné" at bounding box center [726, 473] width 143 height 18
click at [669, 568] on label "14992367" at bounding box center [712, 576] width 153 height 44
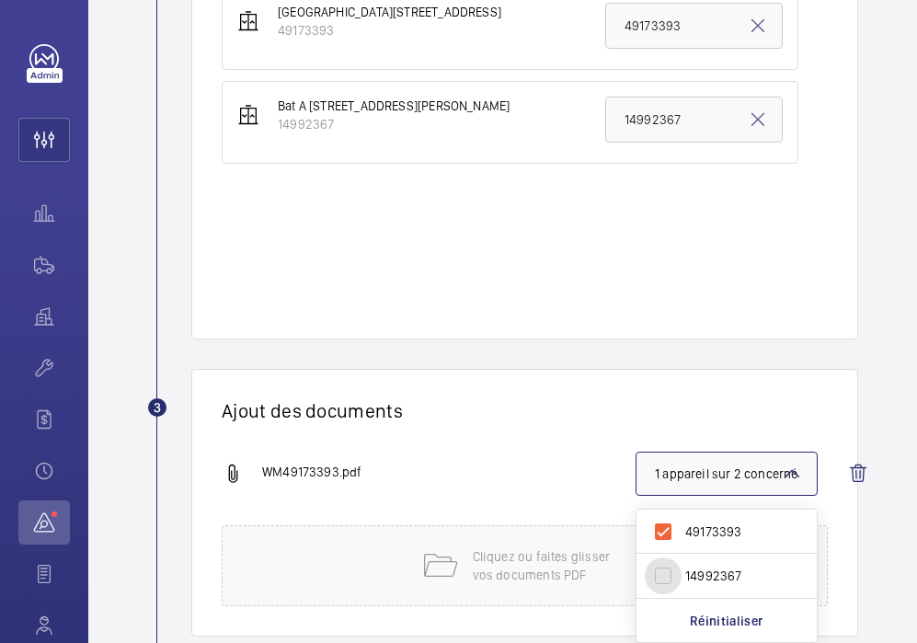
click at [669, 568] on input "14992367" at bounding box center [663, 575] width 37 height 37
checkbox input "true"
click at [661, 531] on label "49173393" at bounding box center [720, 531] width 168 height 44
click at [661, 531] on input "49173393" at bounding box center [663, 531] width 37 height 37
checkbox input "false"
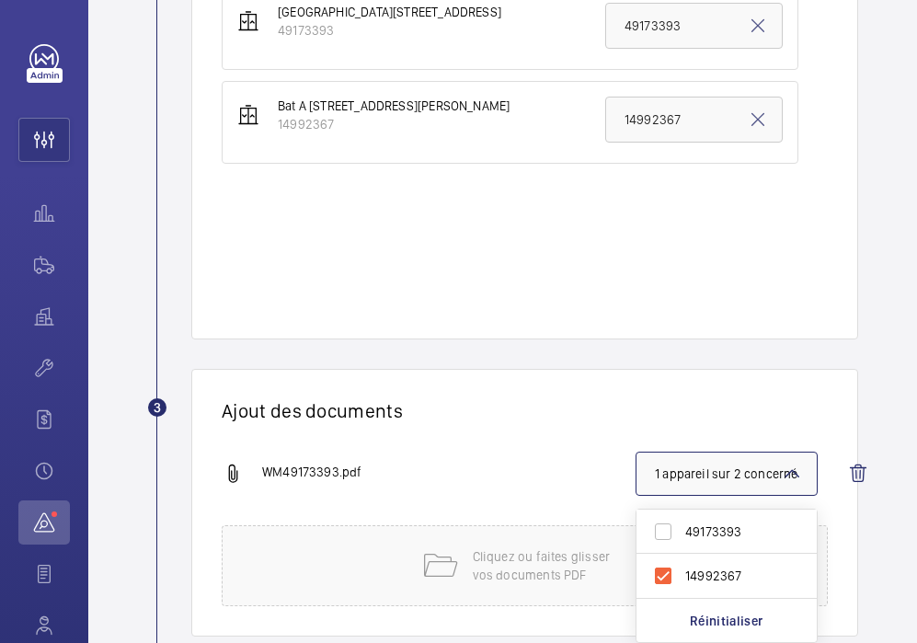
click at [514, 438] on div "Ajout des documents WM49173393.pdf 1 appareil sur 2 concerné 49173393 14992367 …" at bounding box center [524, 503] width 667 height 268
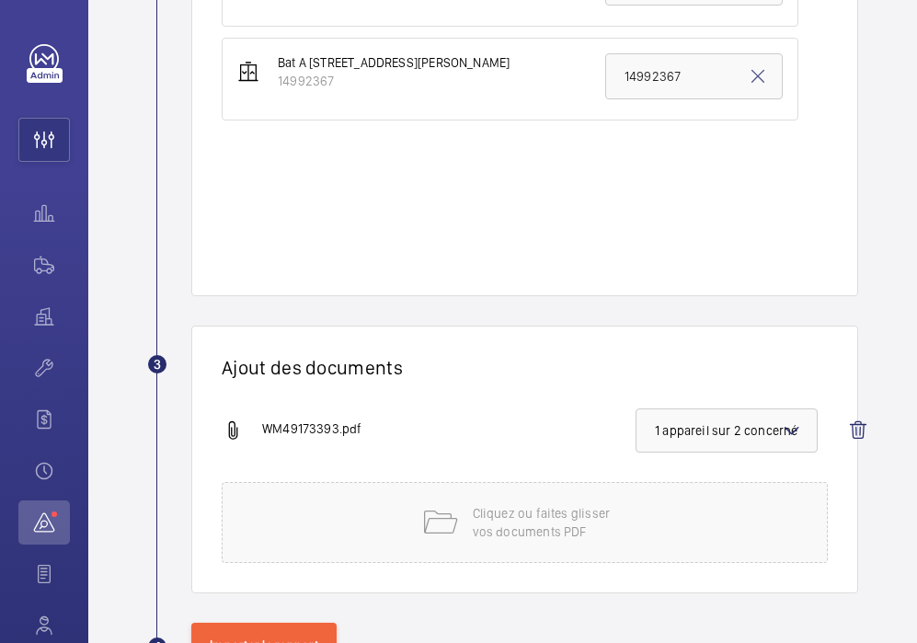
scroll to position [910, 0]
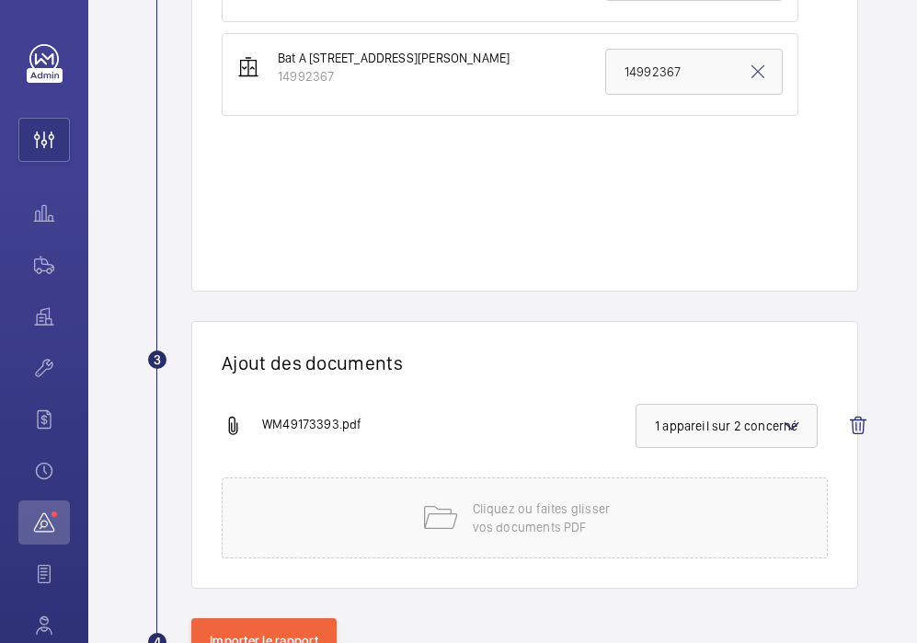
click at [672, 430] on span "1 appareil sur 2 concerné" at bounding box center [726, 426] width 143 height 18
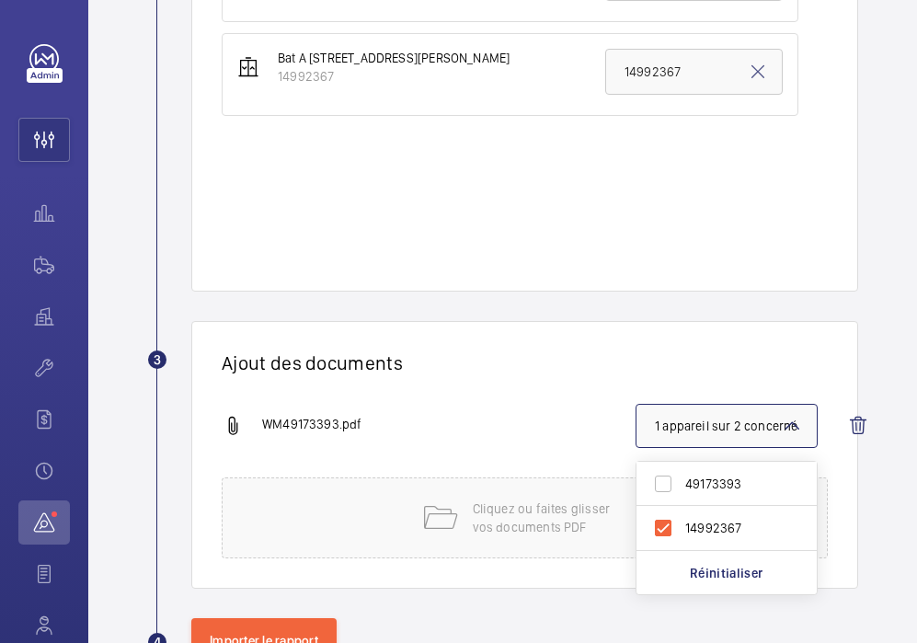
click at [663, 516] on label "14992367" at bounding box center [712, 528] width 153 height 44
click at [663, 516] on input "14992367" at bounding box center [663, 527] width 37 height 37
checkbox input "false"
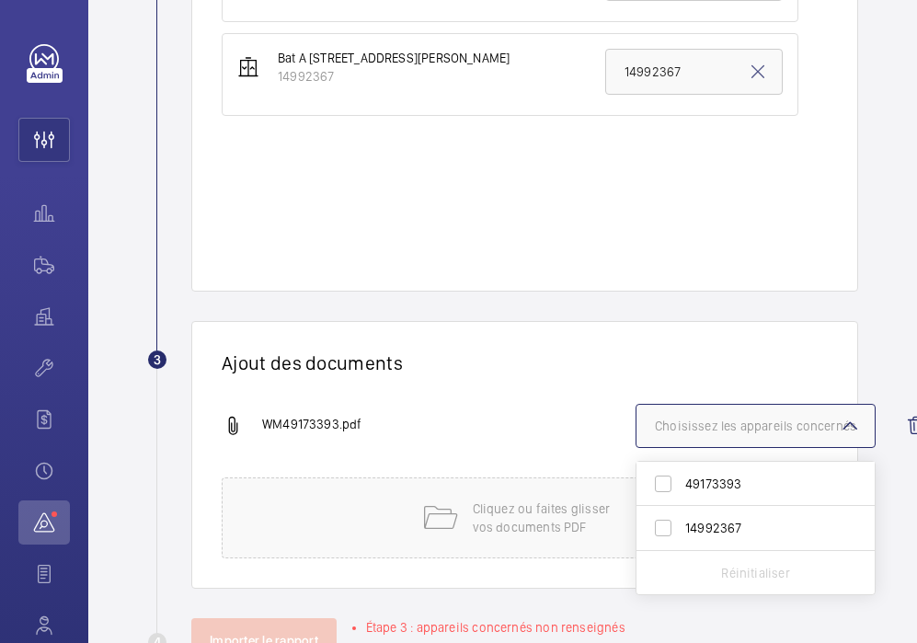
click at [665, 488] on label "49173393" at bounding box center [741, 484] width 211 height 44
click at [665, 488] on input "49173393" at bounding box center [663, 483] width 37 height 37
checkbox input "true"
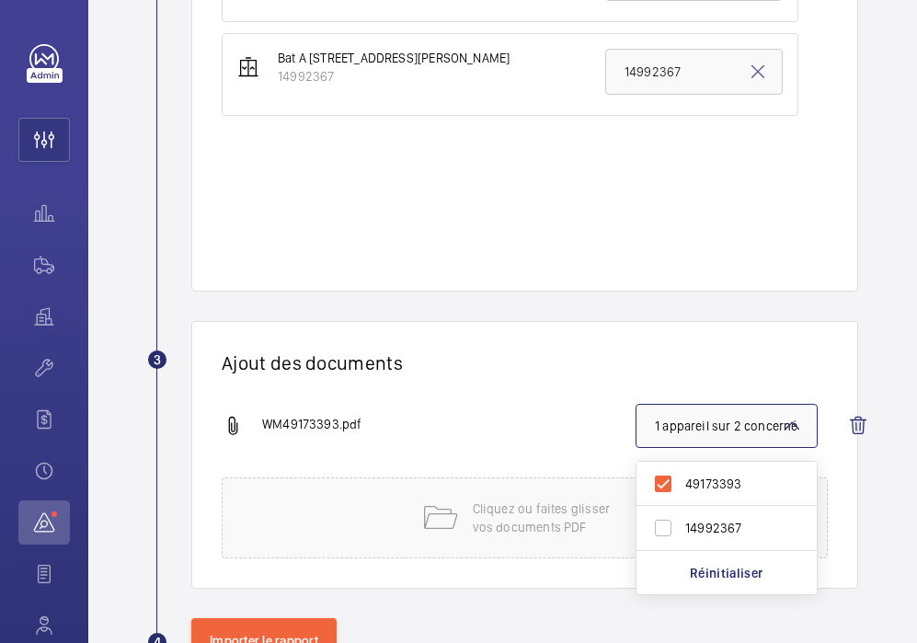
click at [500, 400] on div "Ajout des documents WM49173393.pdf 1 appareil sur 2 concerné 49173393 14992367 …" at bounding box center [524, 455] width 667 height 268
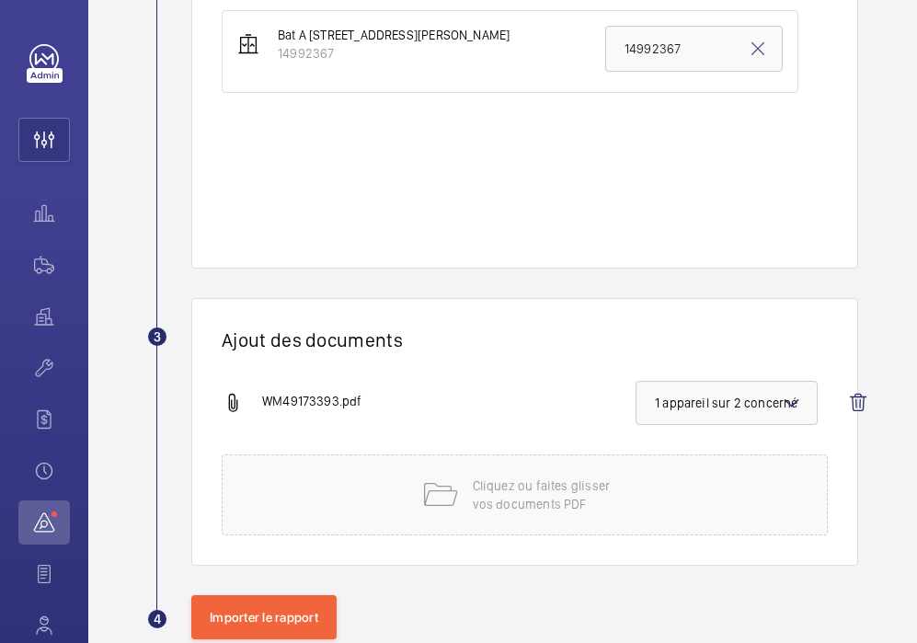
scroll to position [974, 0]
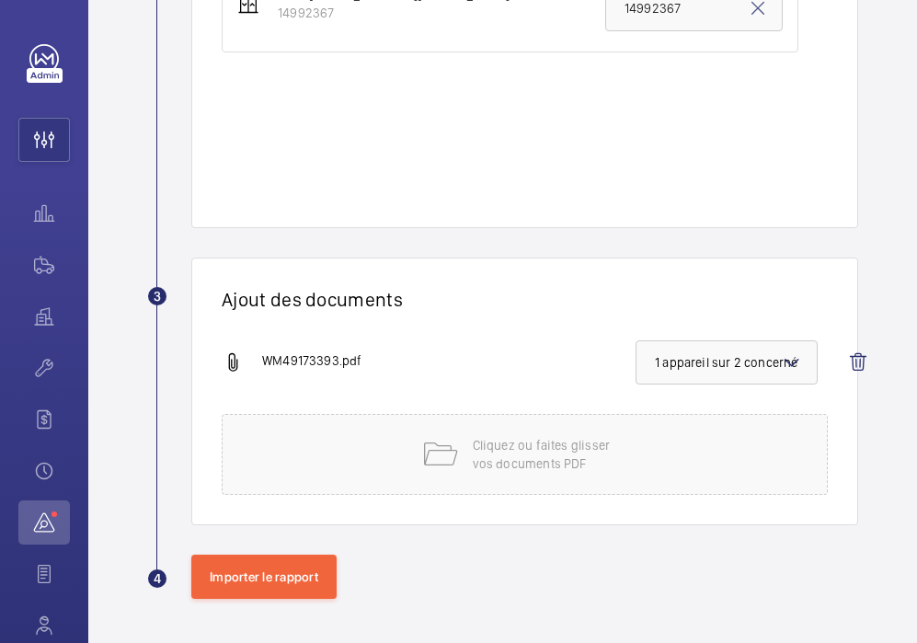
click at [757, 361] on span "1 appareil sur 2 concerné" at bounding box center [726, 362] width 143 height 18
click at [446, 305] on h1 "Ajout des documents" at bounding box center [525, 299] width 606 height 23
click at [239, 575] on button "Importer le rapport" at bounding box center [263, 577] width 145 height 44
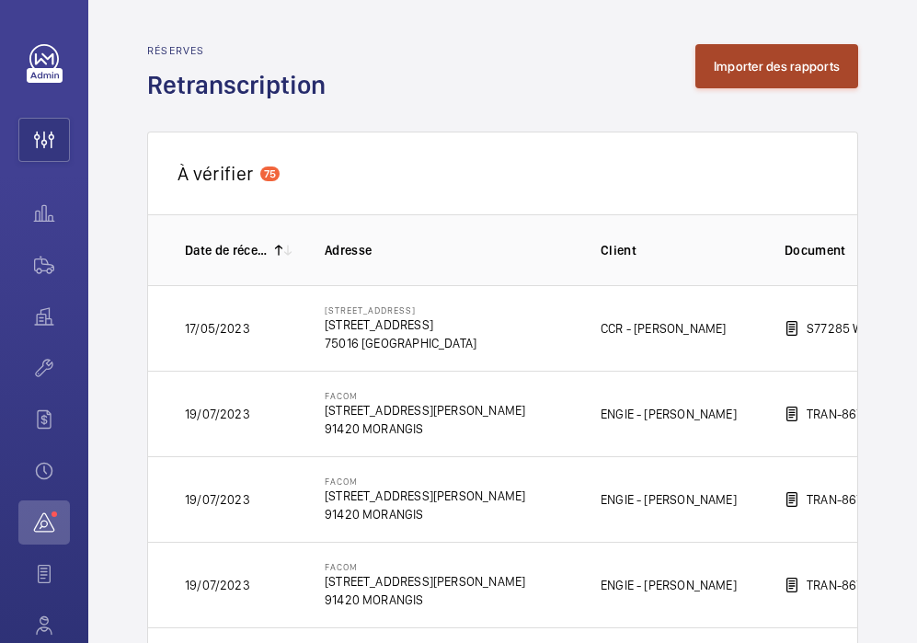
click at [729, 60] on button "Importer des rapports" at bounding box center [776, 66] width 163 height 44
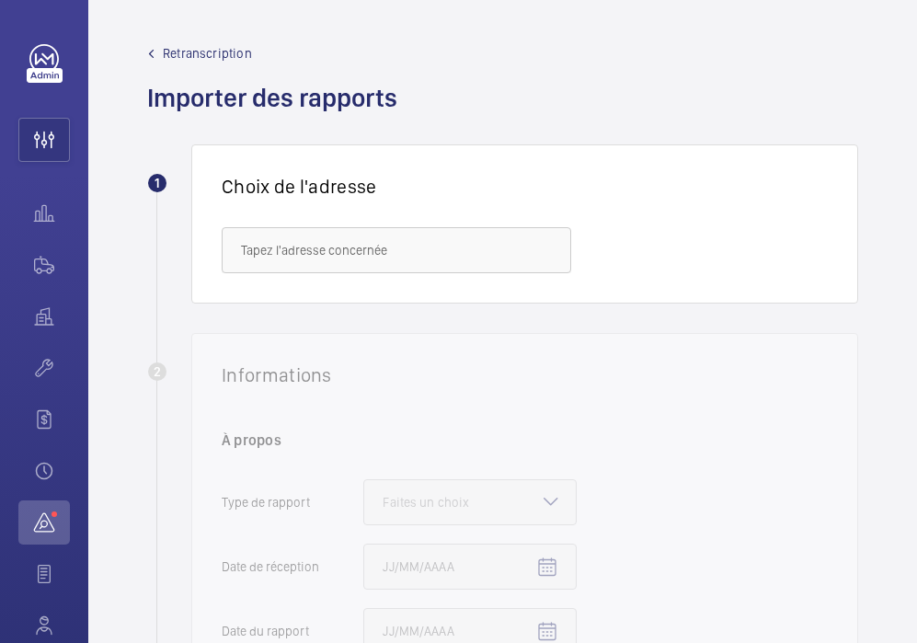
scroll to position [985, 0]
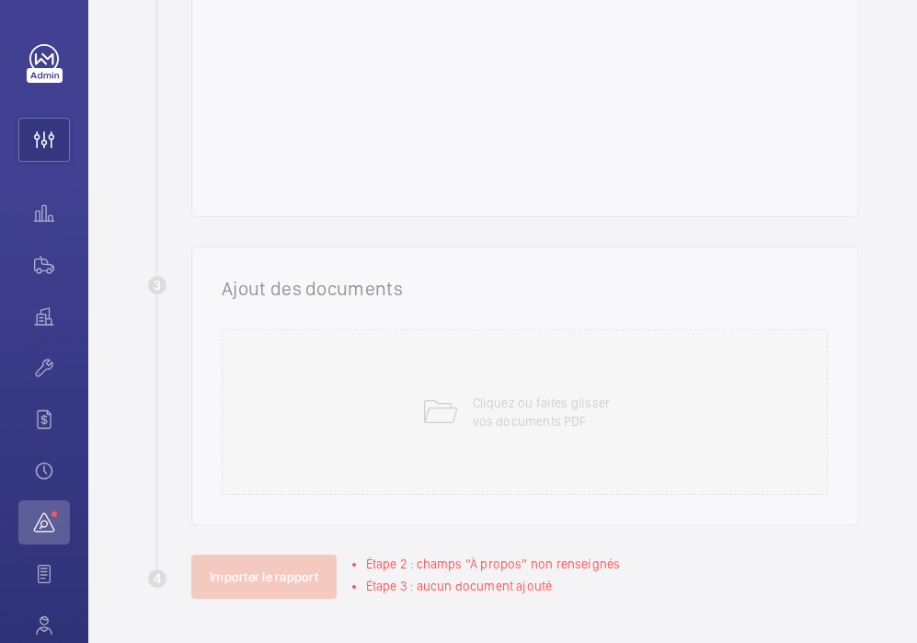
click at [364, 414] on div "3 Ajout des documents Cliquez ou faites glisser vos documents PDF" at bounding box center [502, 385] width 711 height 279
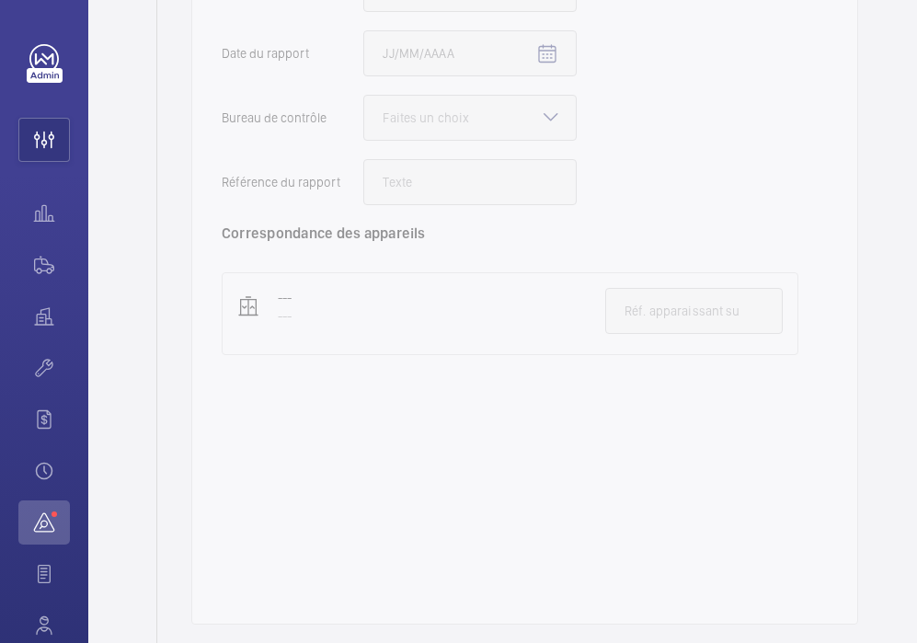
scroll to position [0, 0]
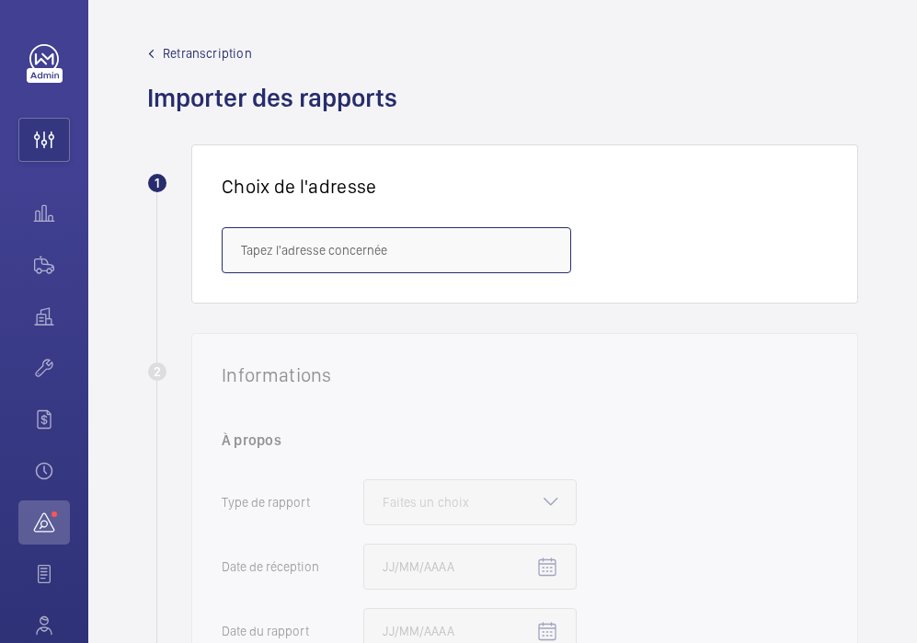
click at [358, 264] on input "text" at bounding box center [396, 250] width 349 height 46
click at [265, 254] on input "text" at bounding box center [396, 250] width 349 height 46
paste input "[STREET_ADDRESS]"
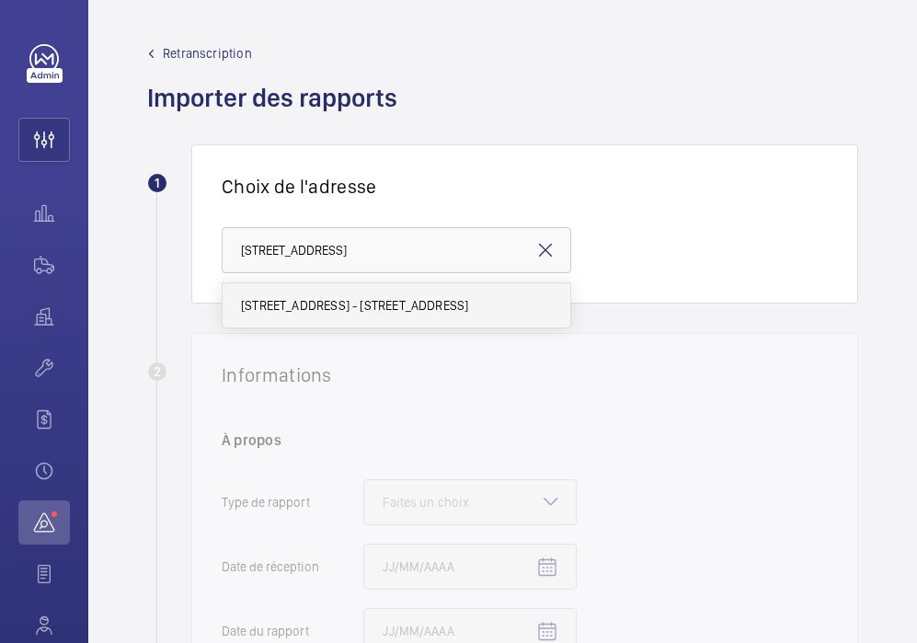
click at [279, 301] on span "[STREET_ADDRESS] - [STREET_ADDRESS]" at bounding box center [354, 305] width 227 height 18
type input "[STREET_ADDRESS] - [STREET_ADDRESS]"
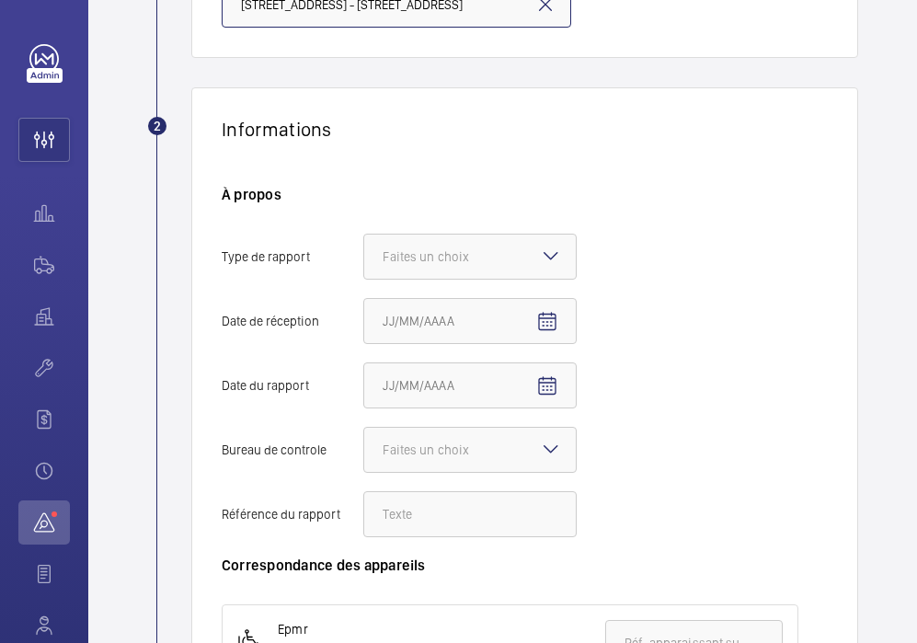
scroll to position [262, 0]
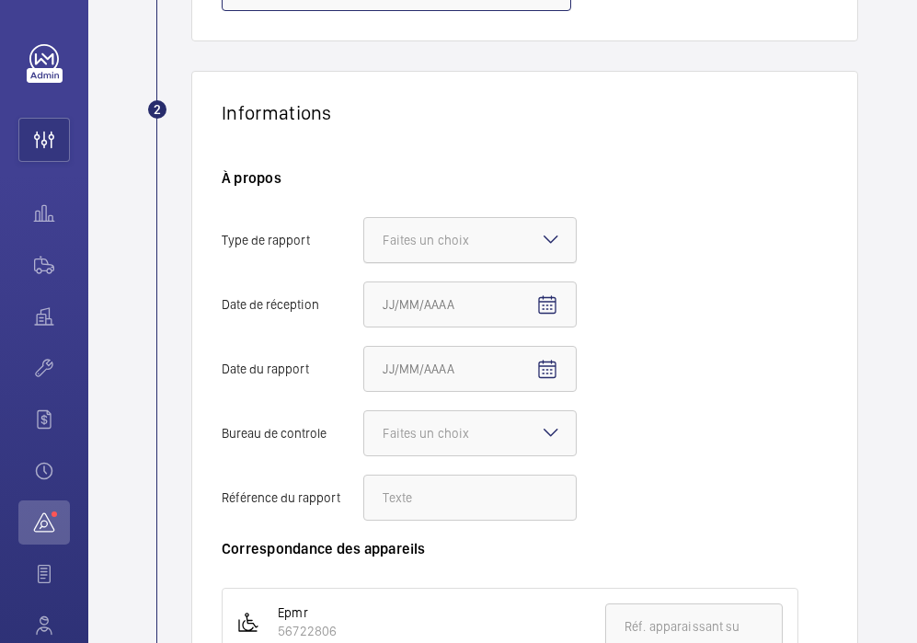
click at [416, 237] on div "Faites un choix" at bounding box center [449, 240] width 132 height 18
click at [364, 237] on input "Type de rapport Faites un choix" at bounding box center [364, 240] width 0 height 44
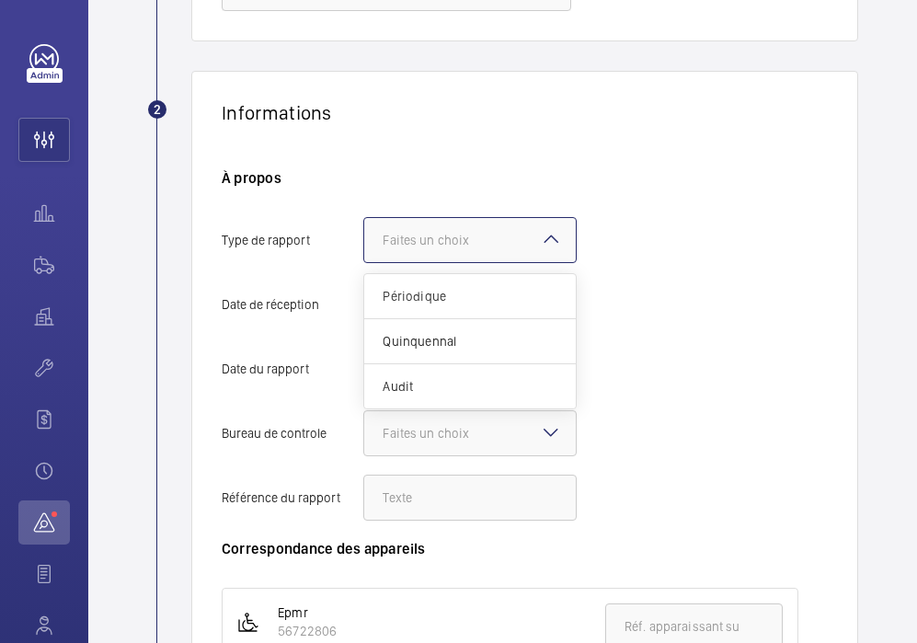
scroll to position [0, 0]
click at [452, 337] on span "Quinquennal" at bounding box center [470, 341] width 175 height 18
click at [364, 262] on input "Type de rapport Faites un choix Périodique Quinquennal Audit" at bounding box center [364, 240] width 0 height 44
click at [543, 309] on mat-icon "Open calendar" at bounding box center [547, 305] width 22 height 22
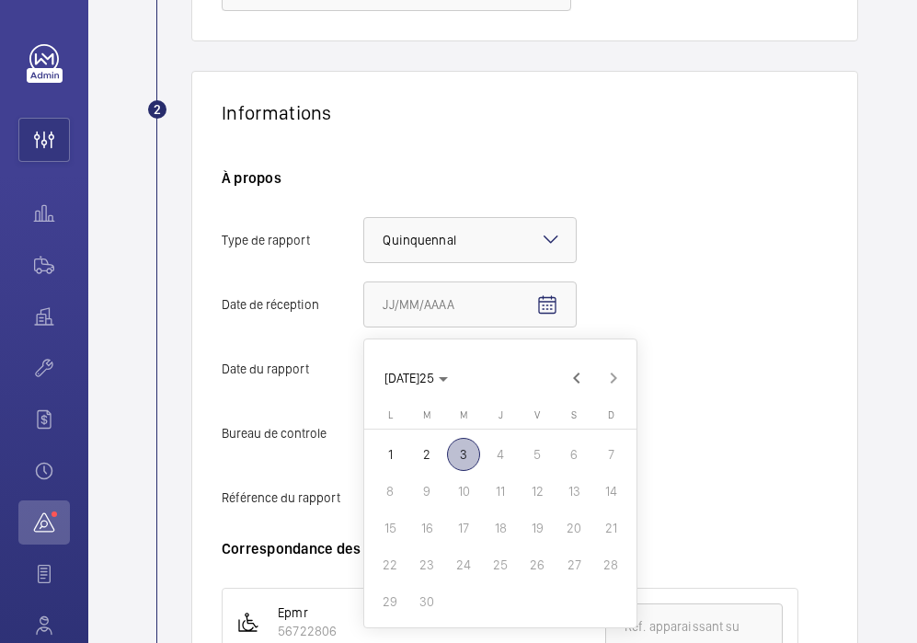
click at [449, 458] on span "3" at bounding box center [463, 454] width 33 height 33
type input "[DATE]/2025"
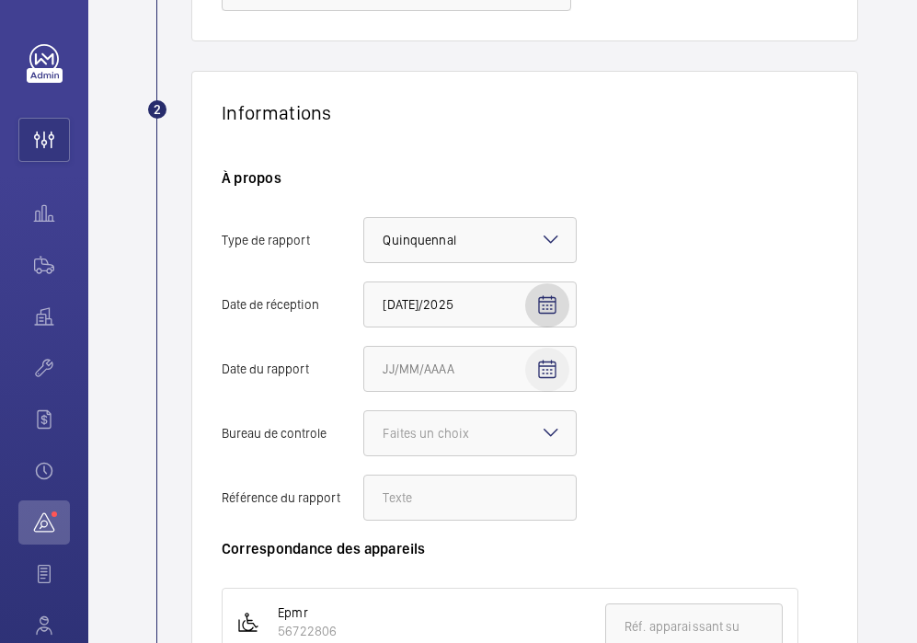
click at [543, 375] on mat-icon "Open calendar" at bounding box center [547, 370] width 22 height 22
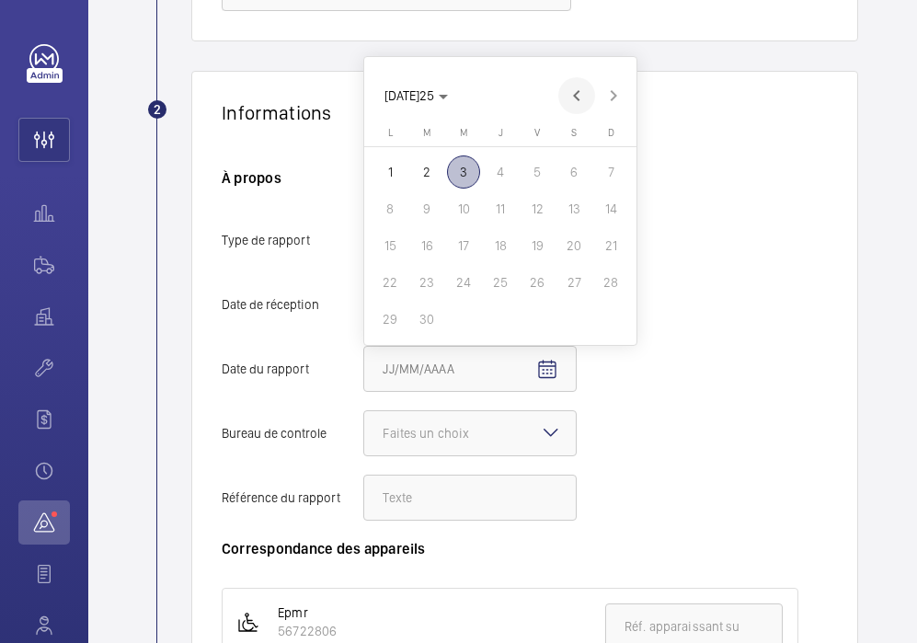
click at [577, 86] on span "Previous month" at bounding box center [576, 95] width 37 height 37
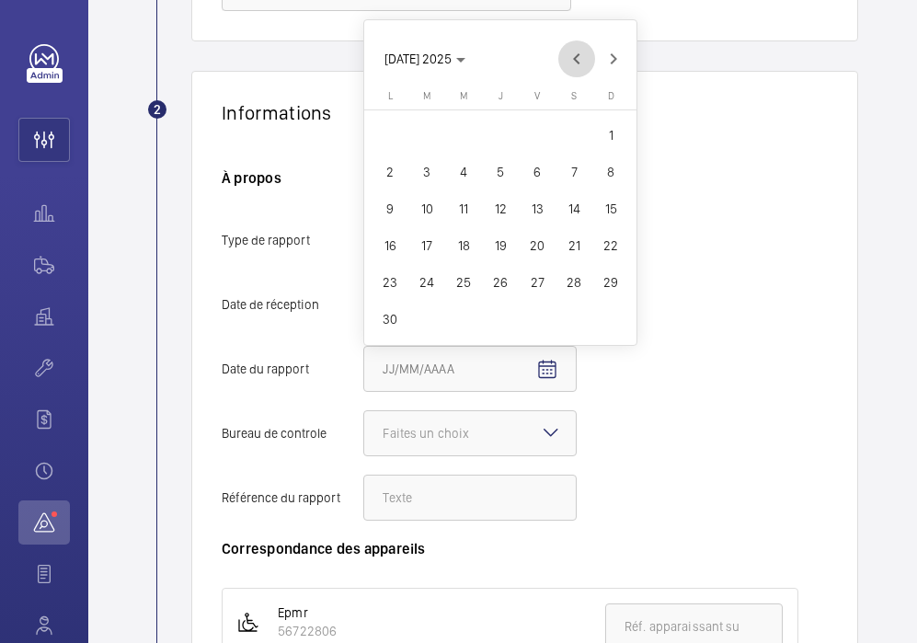
click at [577, 86] on mat-calendar "[DATE]2[DATE]2[DATE]di [DATE]di [DATE]di [DATE]di [DATE]di [DATE]di [DATE]he D …" at bounding box center [500, 182] width 272 height 325
click at [572, 64] on span "Previous month" at bounding box center [576, 58] width 37 height 37
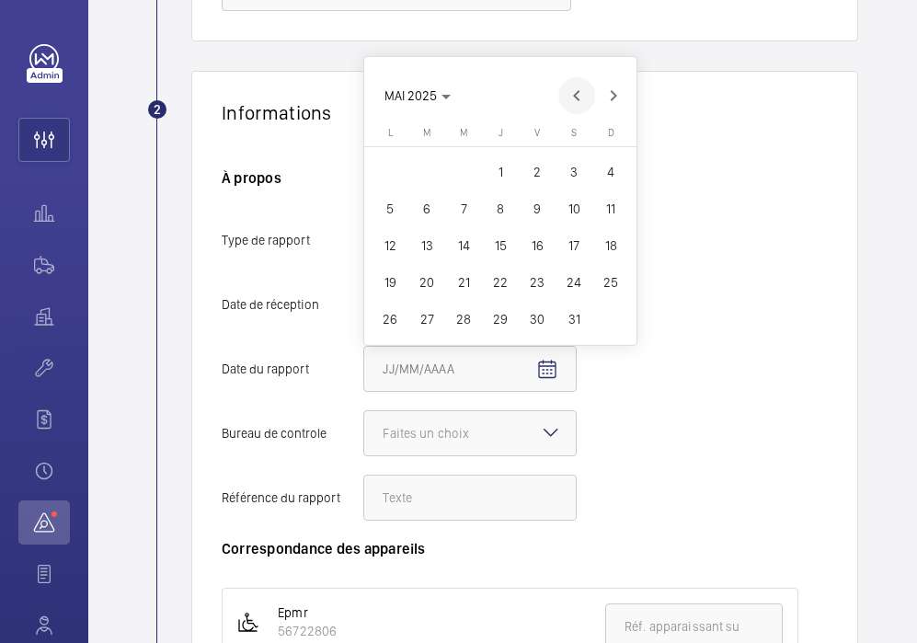
click at [577, 89] on span "Previous month" at bounding box center [576, 95] width 37 height 37
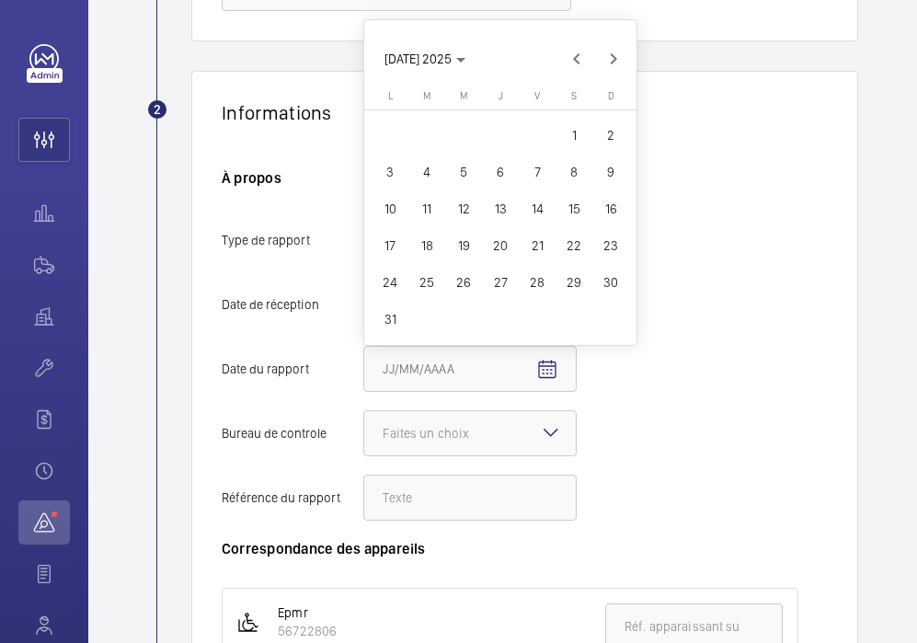
click at [532, 245] on span "21" at bounding box center [536, 245] width 33 height 33
type input "[DATE]1/03/2025"
click at [501, 445] on div at bounding box center [470, 433] width 212 height 44
click at [364, 445] on input "Bureau de controle Faites un choix" at bounding box center [364, 433] width 0 height 44
click at [497, 424] on div "Faites un choix" at bounding box center [449, 433] width 132 height 18
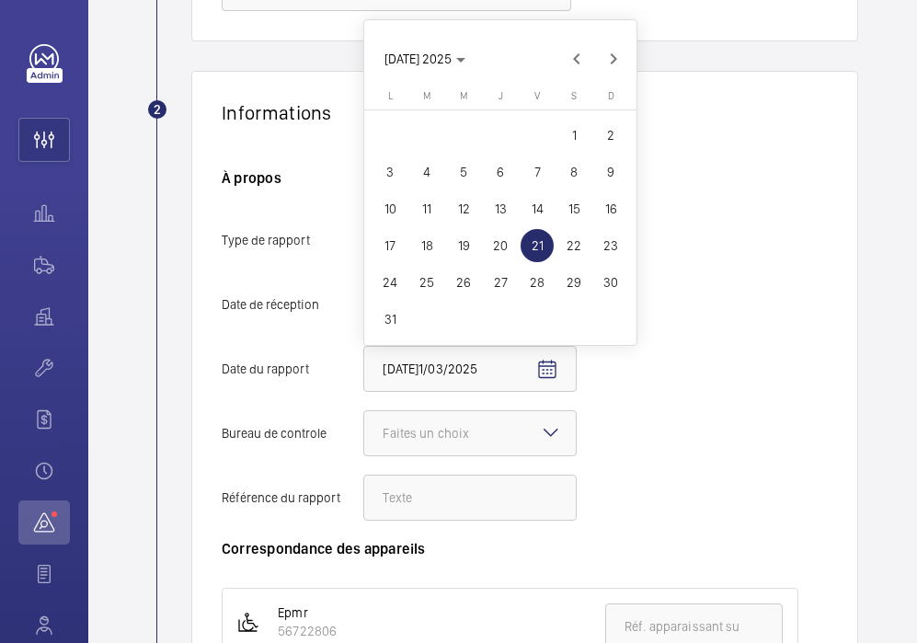
click at [364, 424] on input "Bureau de controle Faites un choix" at bounding box center [364, 433] width 0 height 44
click at [496, 430] on div "Faites un choix" at bounding box center [449, 433] width 132 height 18
click at [364, 430] on input "Bureau de controle Faites un choix" at bounding box center [364, 433] width 0 height 44
click at [543, 427] on mat-icon at bounding box center [551, 432] width 22 height 22
click at [364, 427] on input "Bureau de controle Faites un choix" at bounding box center [364, 433] width 0 height 44
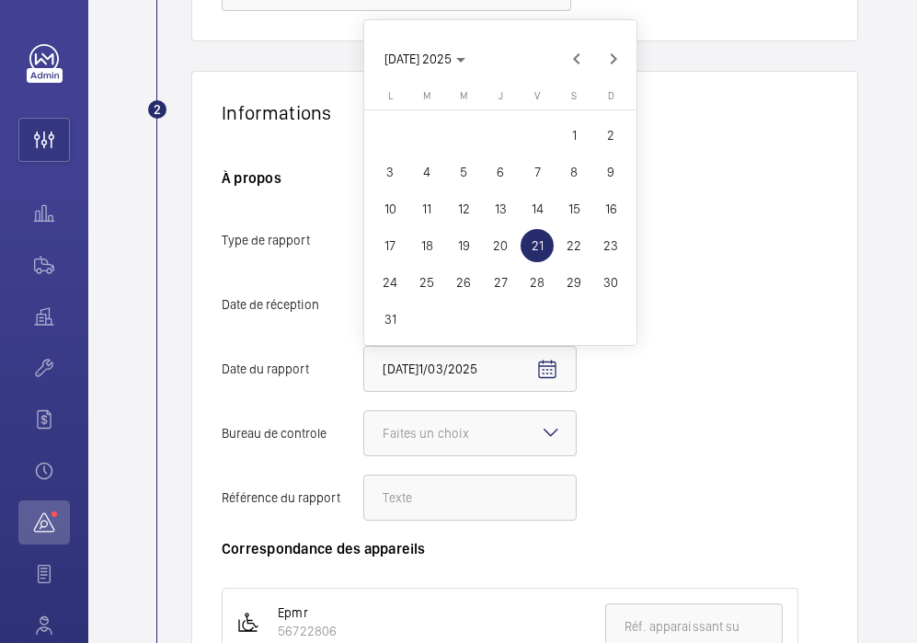
click at [548, 429] on mat-icon at bounding box center [551, 432] width 22 height 22
click at [364, 429] on input "Bureau de controle Faites un choix" at bounding box center [364, 433] width 0 height 44
click at [560, 431] on mat-icon at bounding box center [551, 432] width 22 height 22
click at [364, 431] on input "Bureau de controle Faites un choix" at bounding box center [364, 433] width 0 height 44
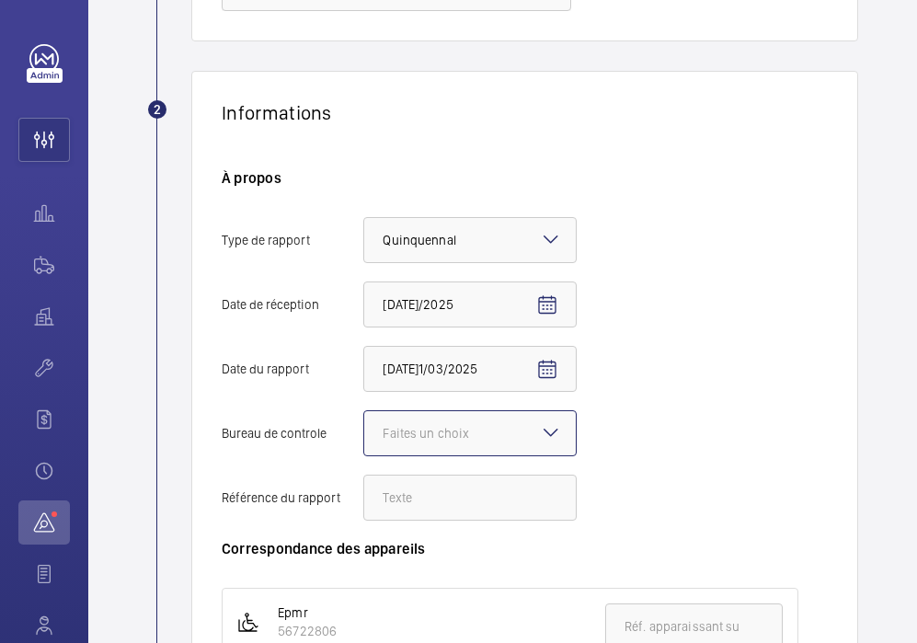
click at [554, 424] on mat-icon at bounding box center [551, 432] width 22 height 22
click at [364, 424] on input "Bureau de controle Faites un choix" at bounding box center [364, 433] width 0 height 44
click at [480, 521] on div "Autre" at bounding box center [470, 534] width 212 height 44
click at [364, 455] on input "Bureau de controle Faites un choix Veritas Autre" at bounding box center [364, 433] width 0 height 44
click at [476, 496] on input "Référence du rapport" at bounding box center [469, 498] width 213 height 46
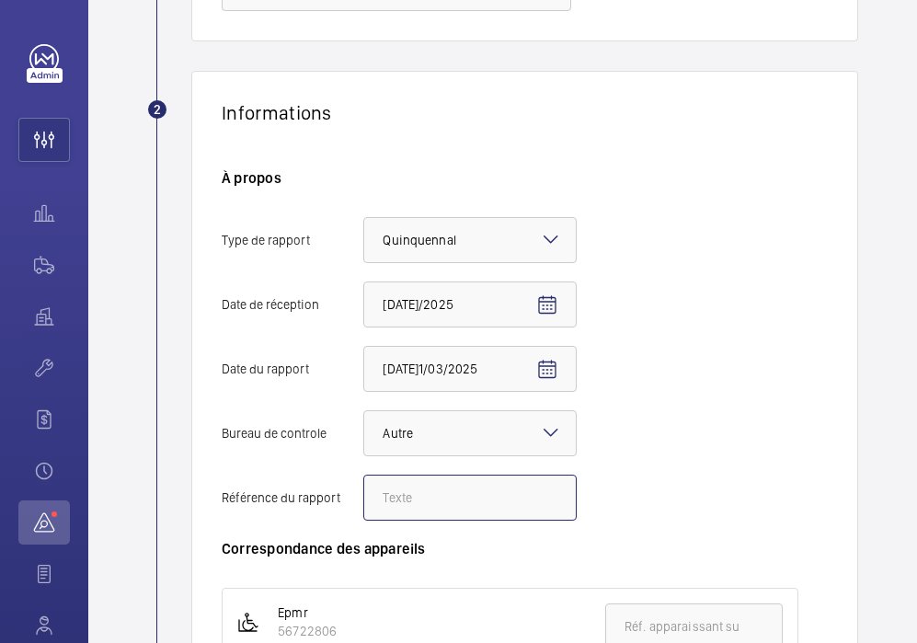
paste input "84 Rapport No :"
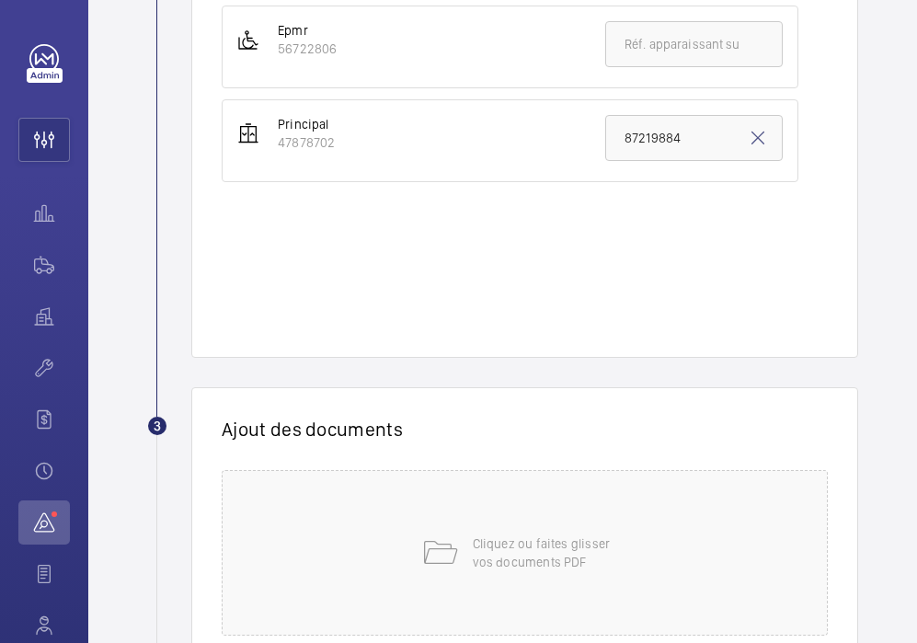
scroll to position [985, 0]
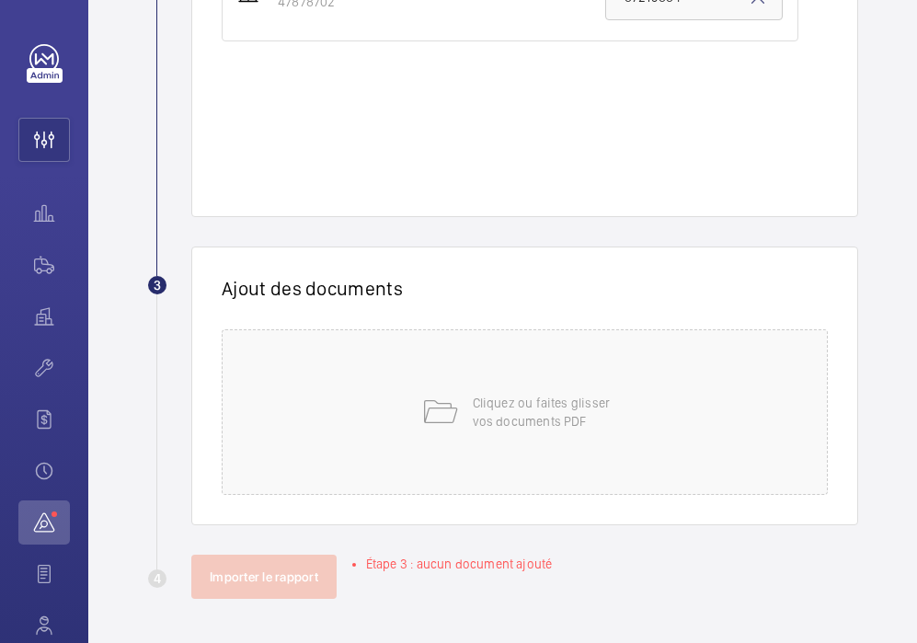
type input "84 Rapport No :"
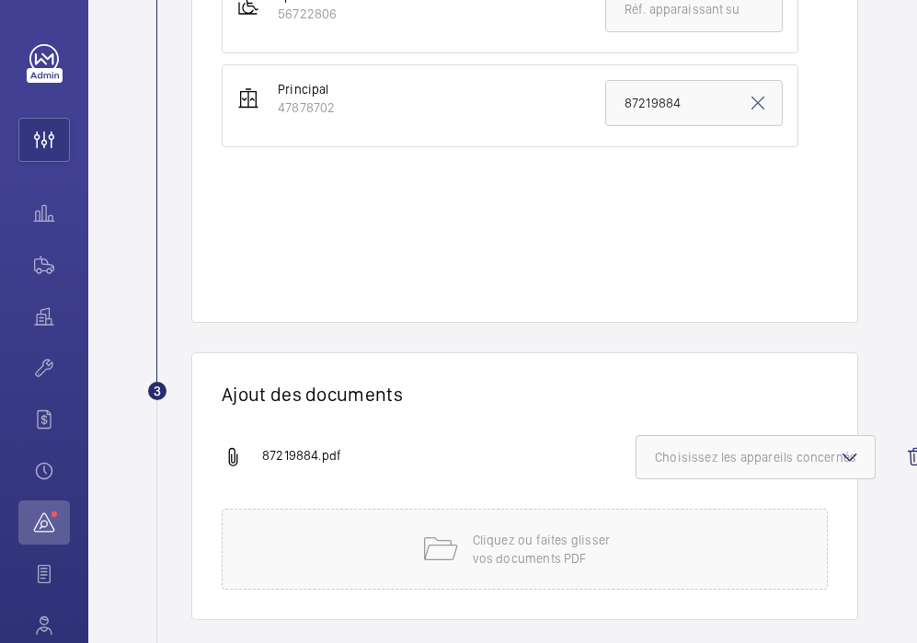
scroll to position [938, 0]
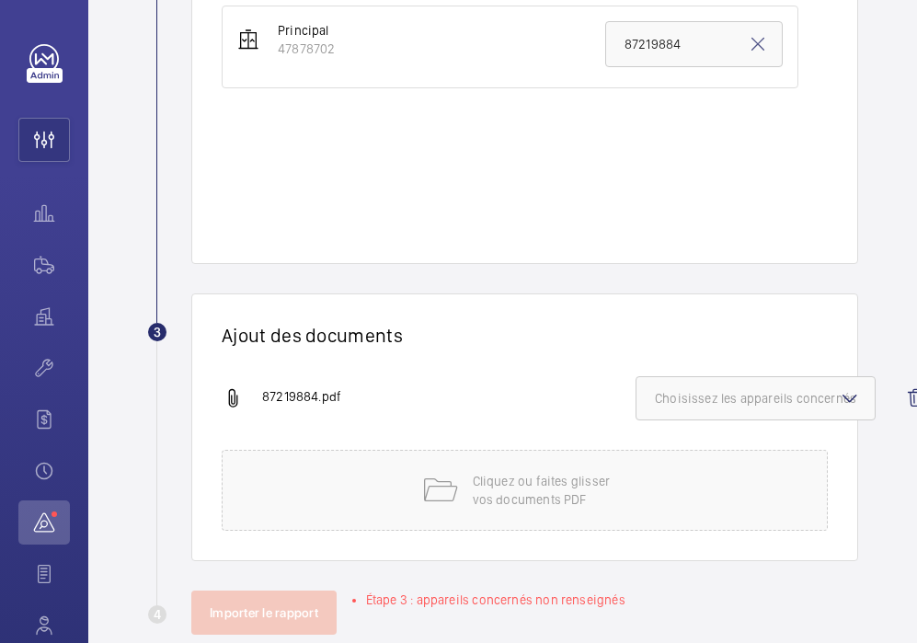
click at [738, 400] on span "Choisissez les appareils concernés" at bounding box center [755, 398] width 201 height 18
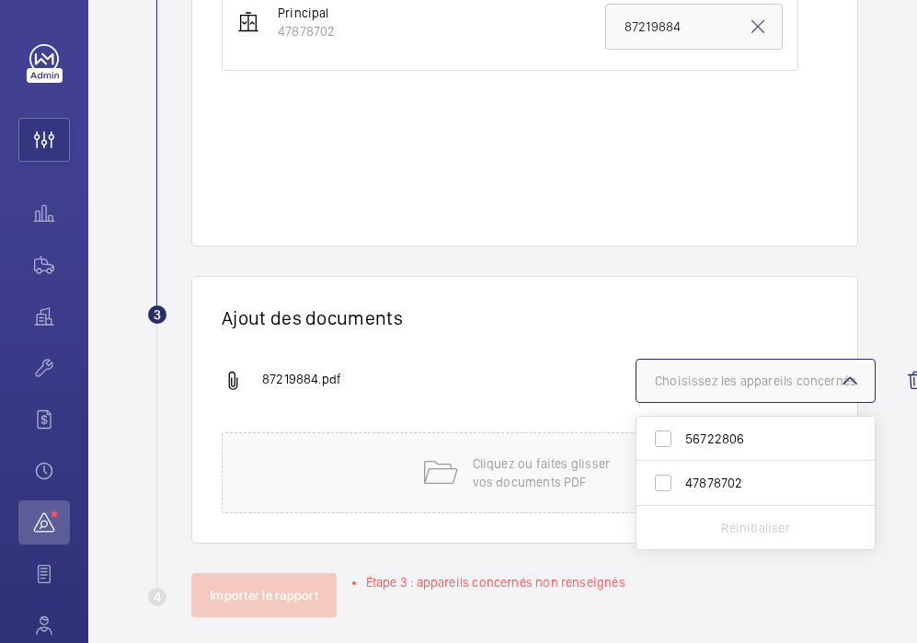
scroll to position [957, 0]
click at [664, 482] on label "47878702" at bounding box center [741, 481] width 211 height 44
click at [664, 482] on input "47878702" at bounding box center [663, 481] width 37 height 37
checkbox input "true"
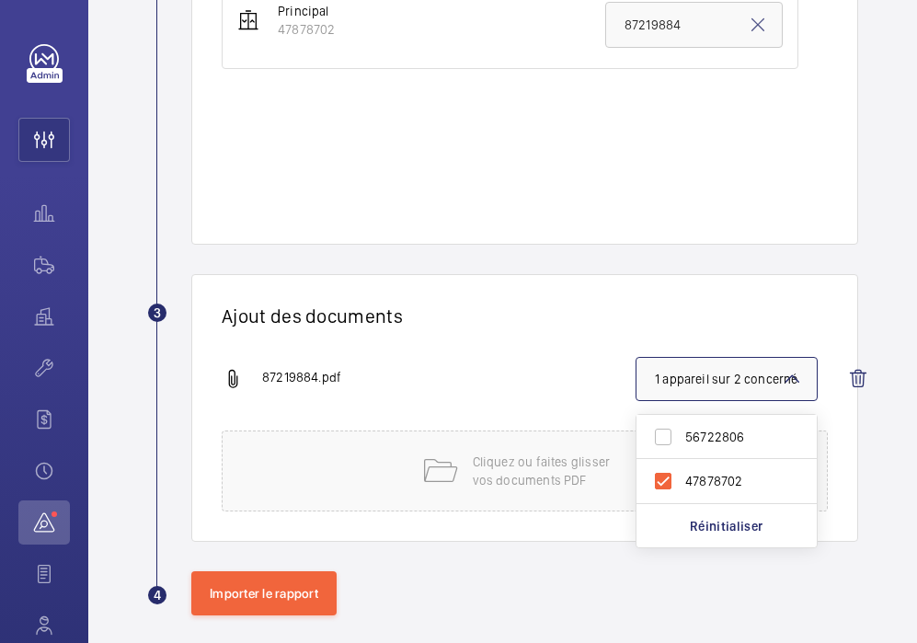
click at [564, 336] on div "Ajout des documents 87219884.pdf 1 appareil sur 2 concerné 56722806 47878702 Ré…" at bounding box center [524, 408] width 667 height 268
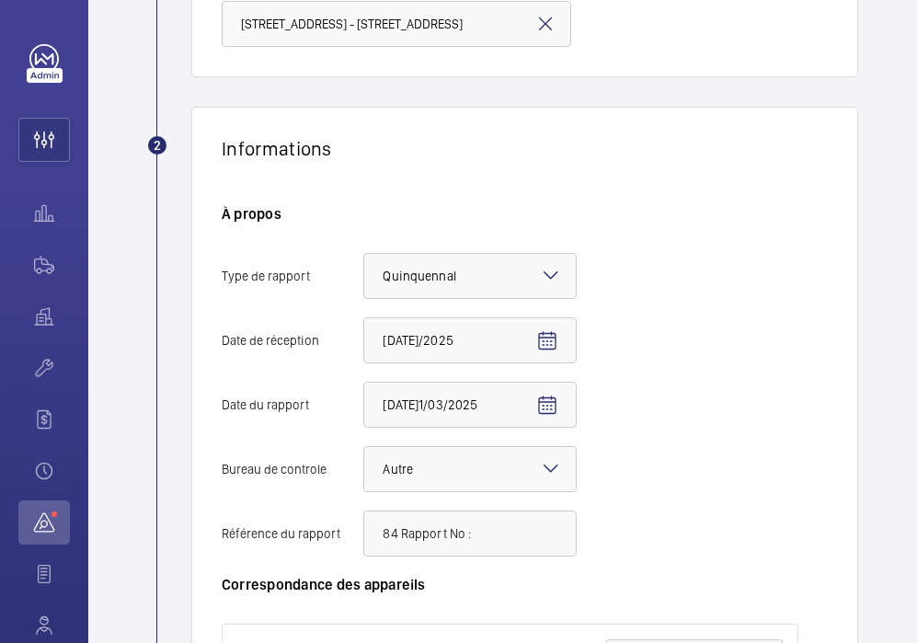
scroll to position [233, 0]
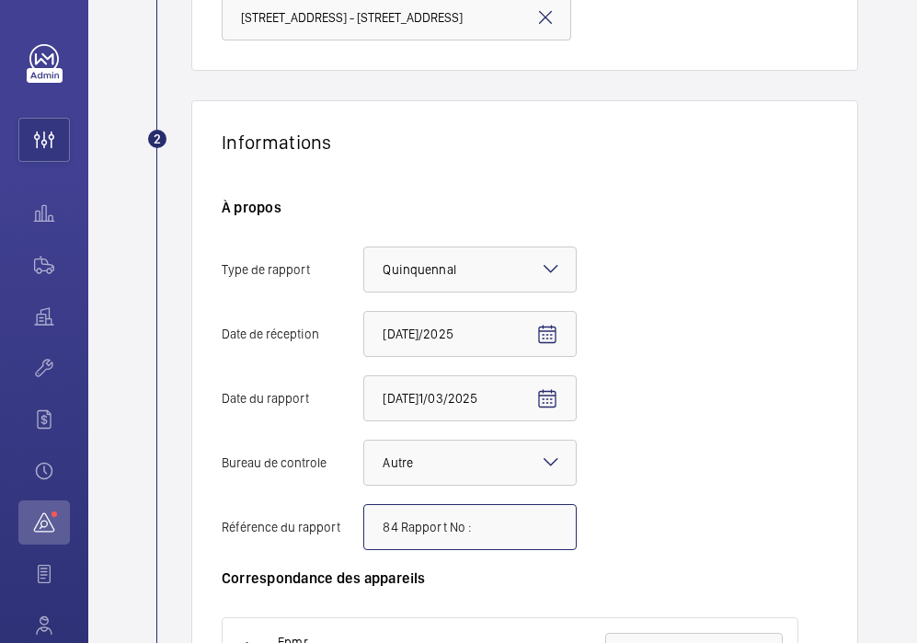
click at [509, 521] on input "84 Rapport No :" at bounding box center [469, 527] width 213 height 46
drag, startPoint x: 510, startPoint y: 520, endPoint x: 428, endPoint y: 527, distance: 83.0
click at [428, 524] on input "84 Rapport No :" at bounding box center [469, 527] width 213 height 46
click at [421, 528] on input "84 Rapport No :" at bounding box center [469, 527] width 213 height 46
drag, startPoint x: 469, startPoint y: 536, endPoint x: 357, endPoint y: 535, distance: 112.2
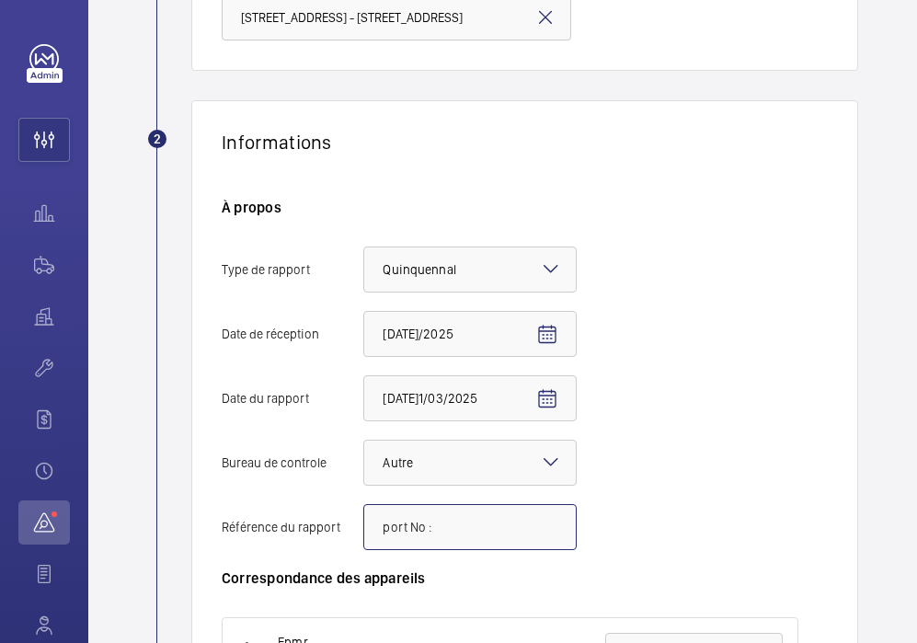
click at [352, 535] on label "Référence du rapport port No :" at bounding box center [399, 527] width 355 height 46
click at [363, 535] on input "port No :" at bounding box center [469, 527] width 213 height 46
type input "p"
paste input "300525"
type input "300525"
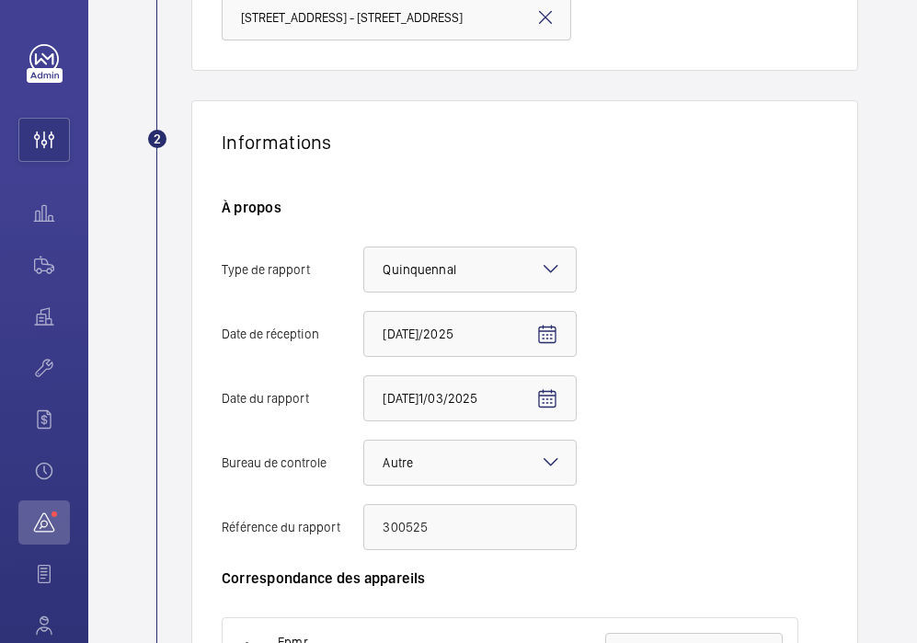
click at [859, 478] on wm-front-admin-audit-upload "Retranscription Importer des rapports 1 Choix de l'adresse [STREET_ADDRESS] - […" at bounding box center [502, 575] width 829 height 1617
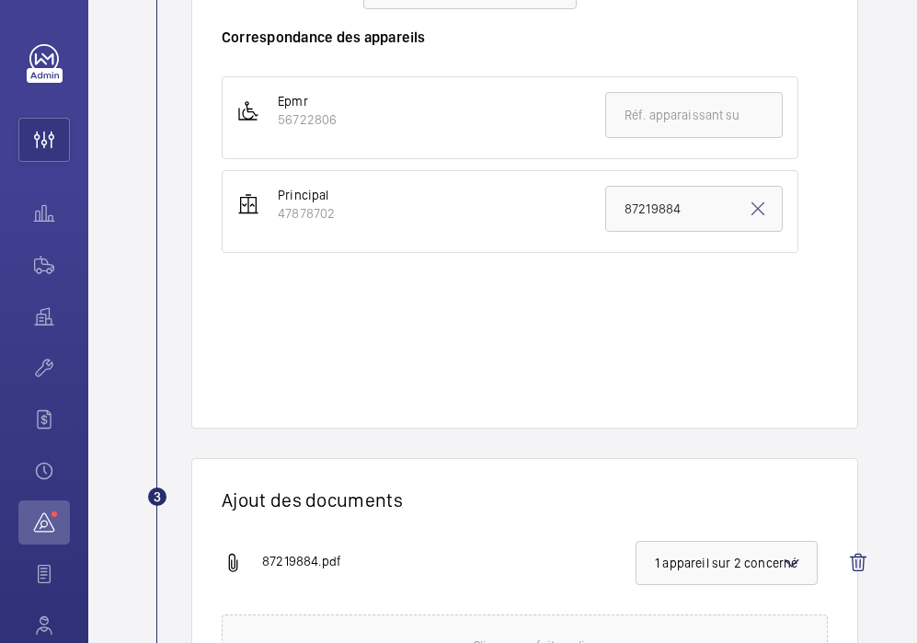
scroll to position [974, 0]
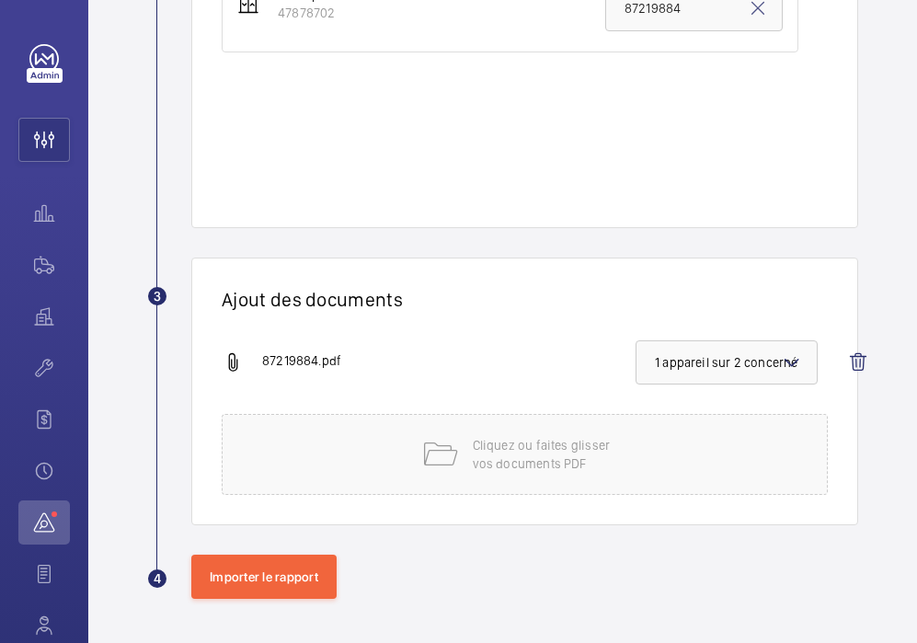
click at [281, 578] on button "Importer le rapport" at bounding box center [263, 577] width 145 height 44
